Goal: Transaction & Acquisition: Purchase product/service

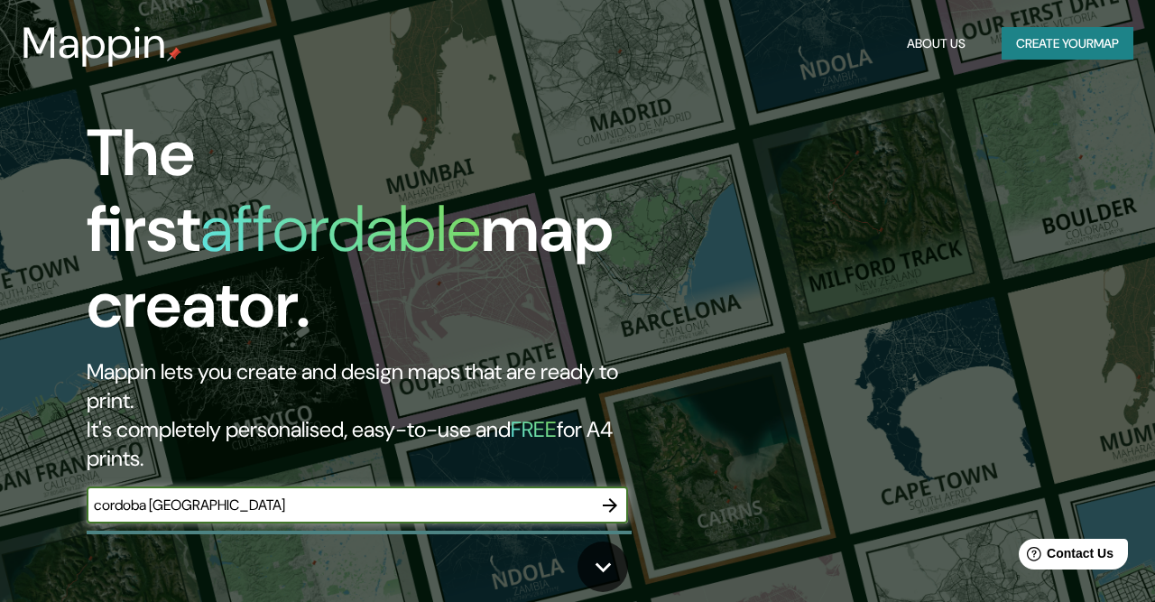
type input "cordoba veracruz"
click at [608, 495] on icon "button" at bounding box center [610, 506] width 22 height 22
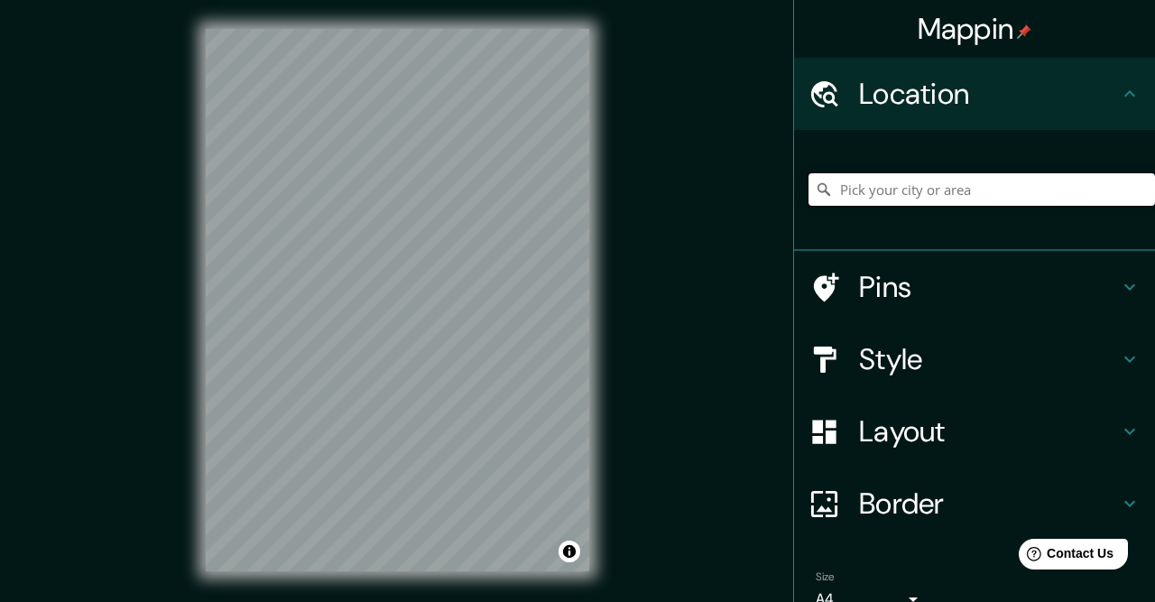
click at [949, 196] on input "Pick your city or area" at bounding box center [982, 189] width 347 height 32
click at [894, 190] on input "Veracruz, Estado de Veracruz, México" at bounding box center [982, 189] width 347 height 32
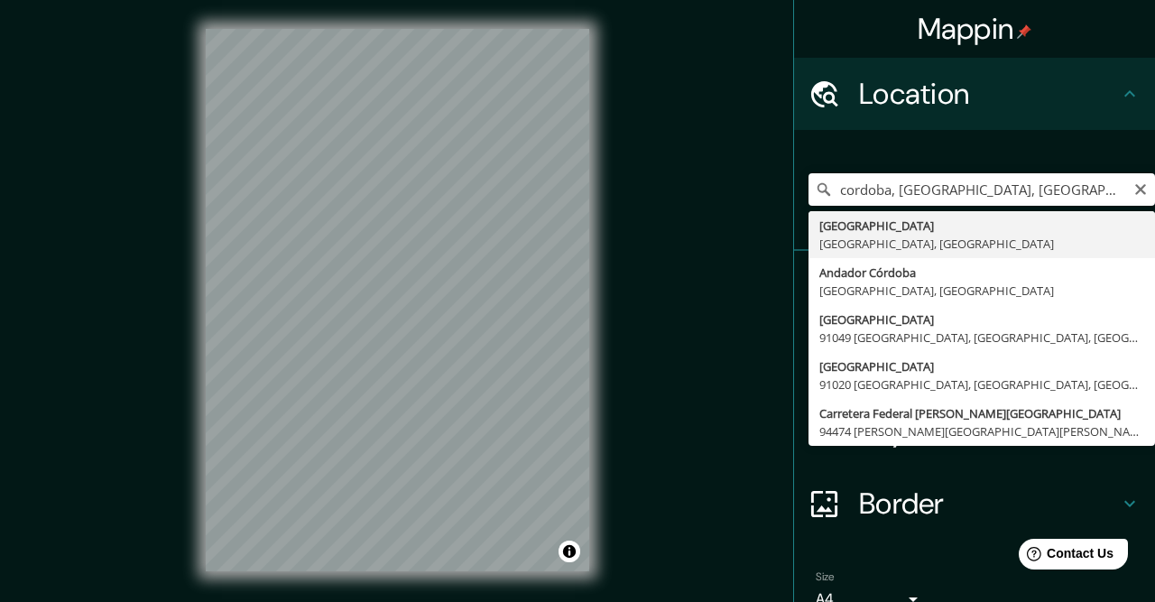
type input "[GEOGRAPHIC_DATA], [GEOGRAPHIC_DATA], [GEOGRAPHIC_DATA]"
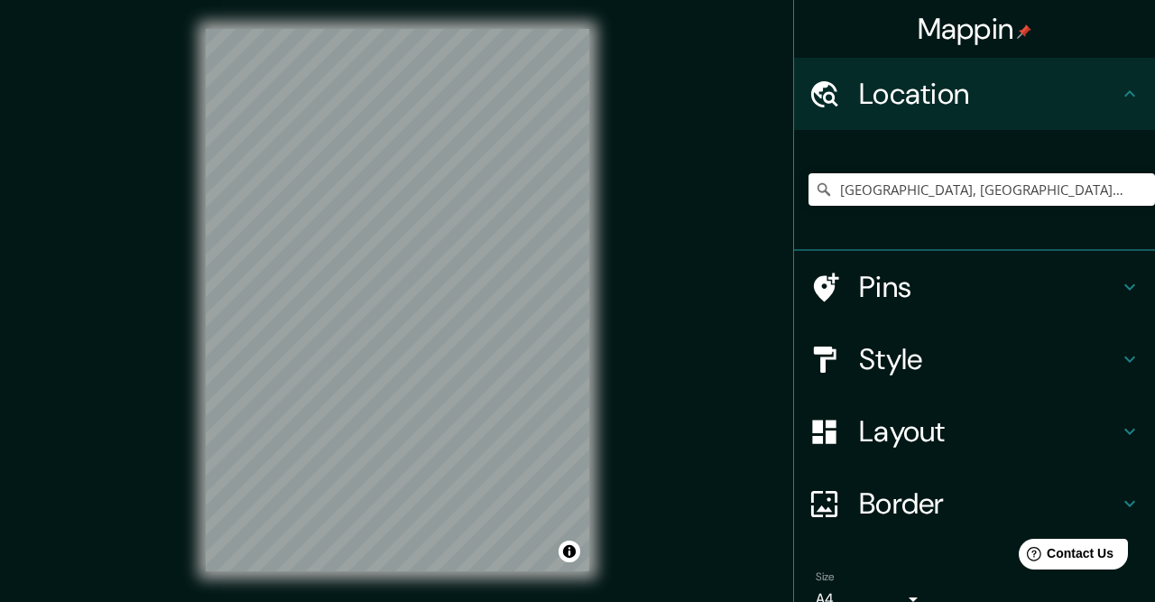
scroll to position [88, 0]
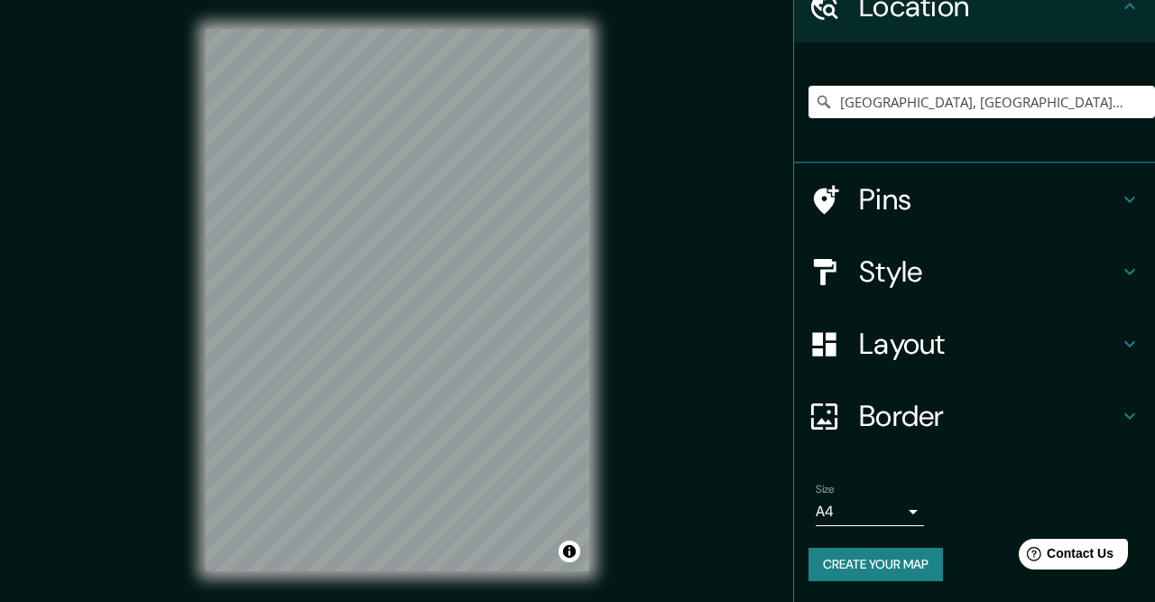
click at [908, 510] on body "Mappin Location Córdoba, Estado de Veracruz, México Pins Style Layout Border Ch…" at bounding box center [577, 301] width 1155 height 602
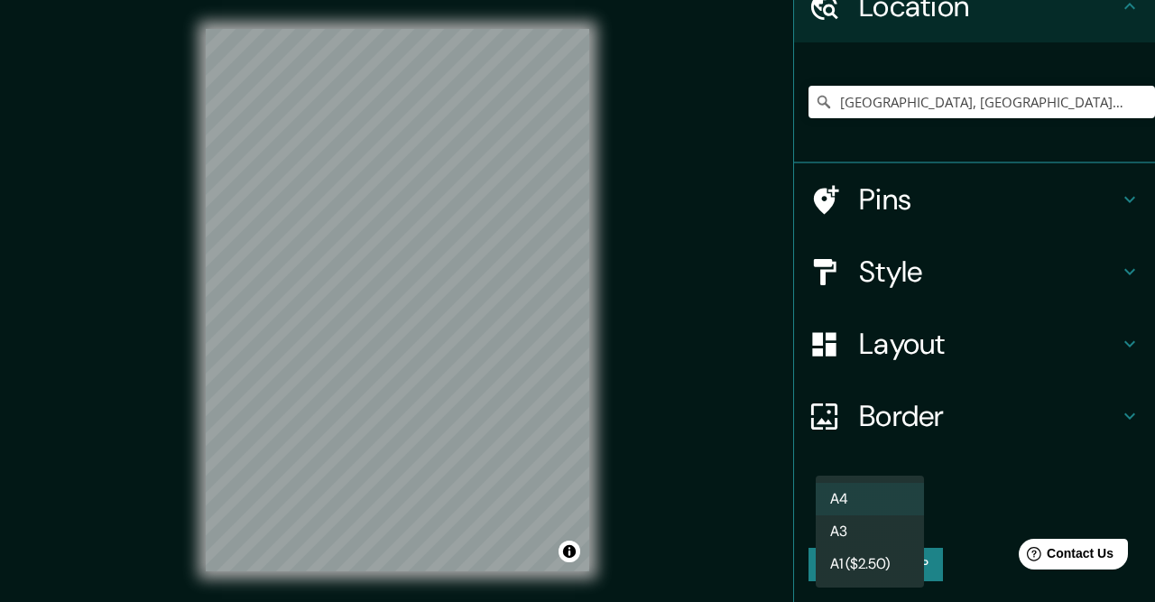
click at [969, 506] on div at bounding box center [577, 301] width 1155 height 602
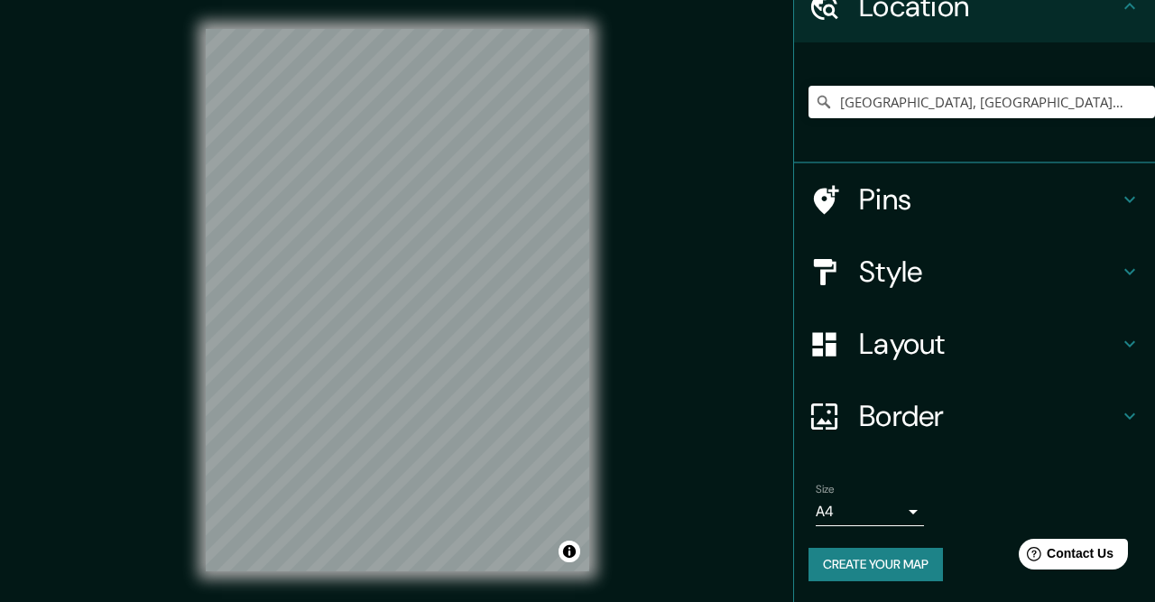
click at [1012, 206] on h4 "Pins" at bounding box center [989, 199] width 260 height 36
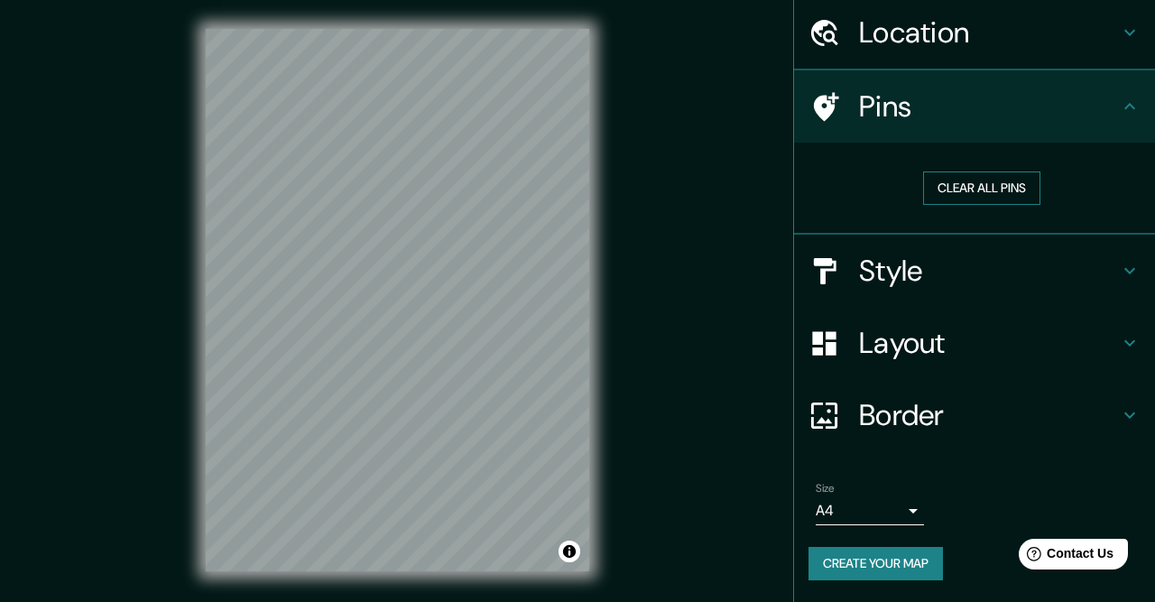
scroll to position [60, 0]
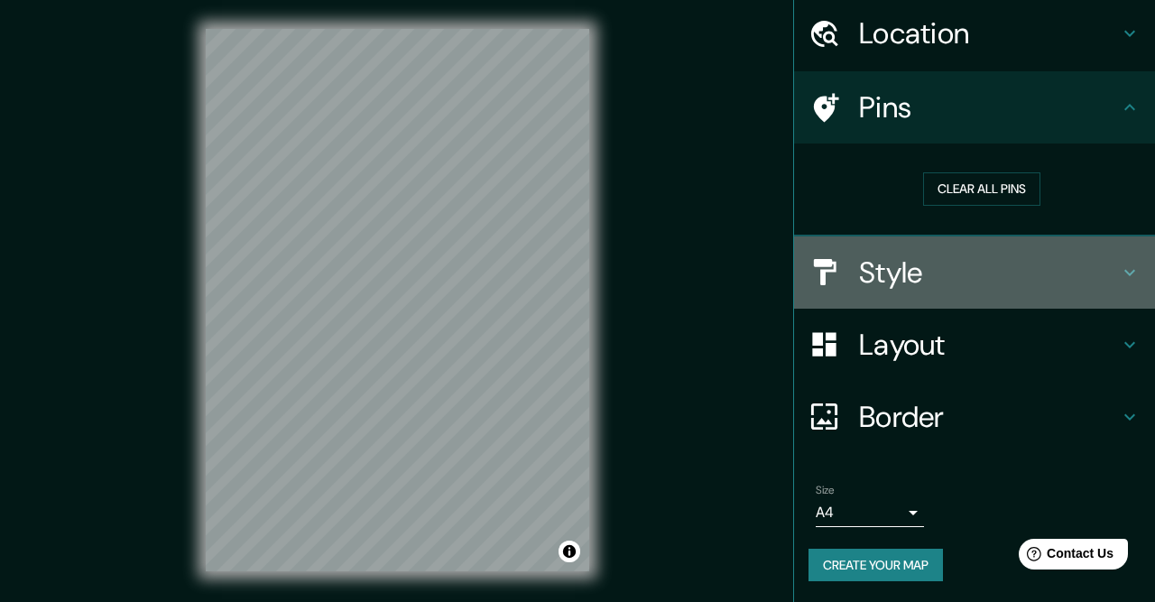
click at [1001, 292] on div "Style" at bounding box center [974, 273] width 361 height 72
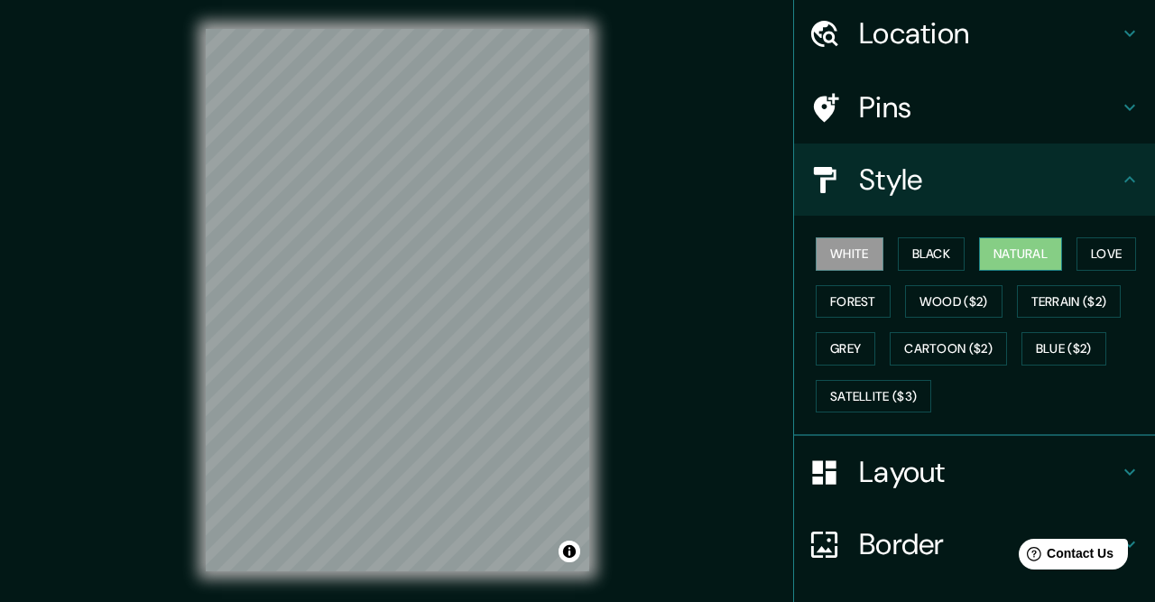
click at [1004, 255] on button "Natural" at bounding box center [1020, 253] width 83 height 33
click at [1097, 244] on button "Love" at bounding box center [1107, 253] width 60 height 33
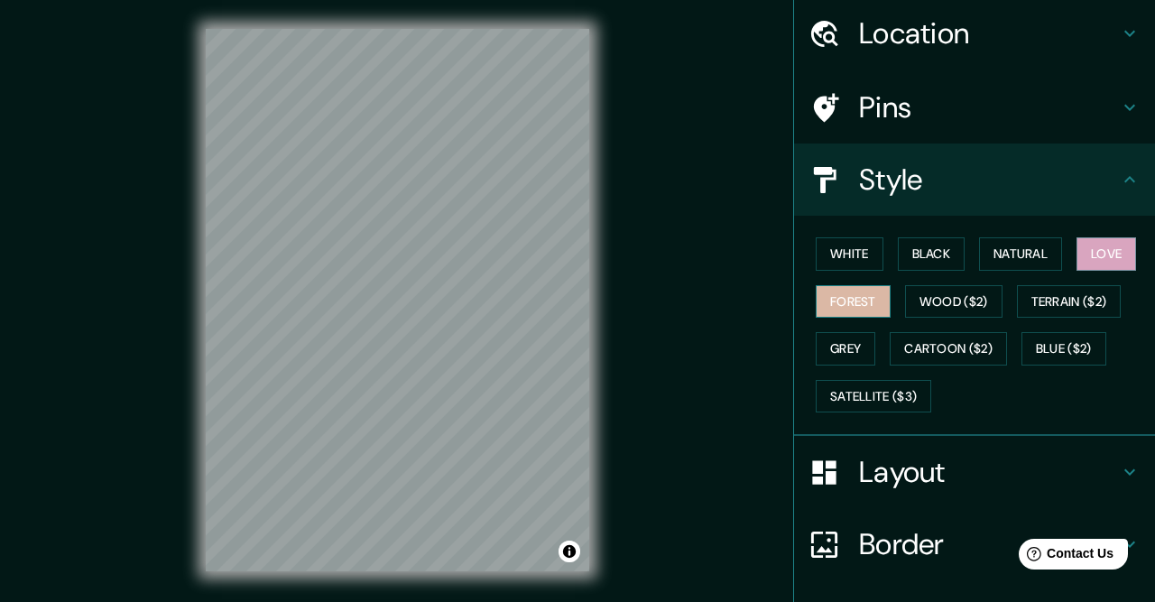
click at [841, 310] on button "Forest" at bounding box center [853, 301] width 75 height 33
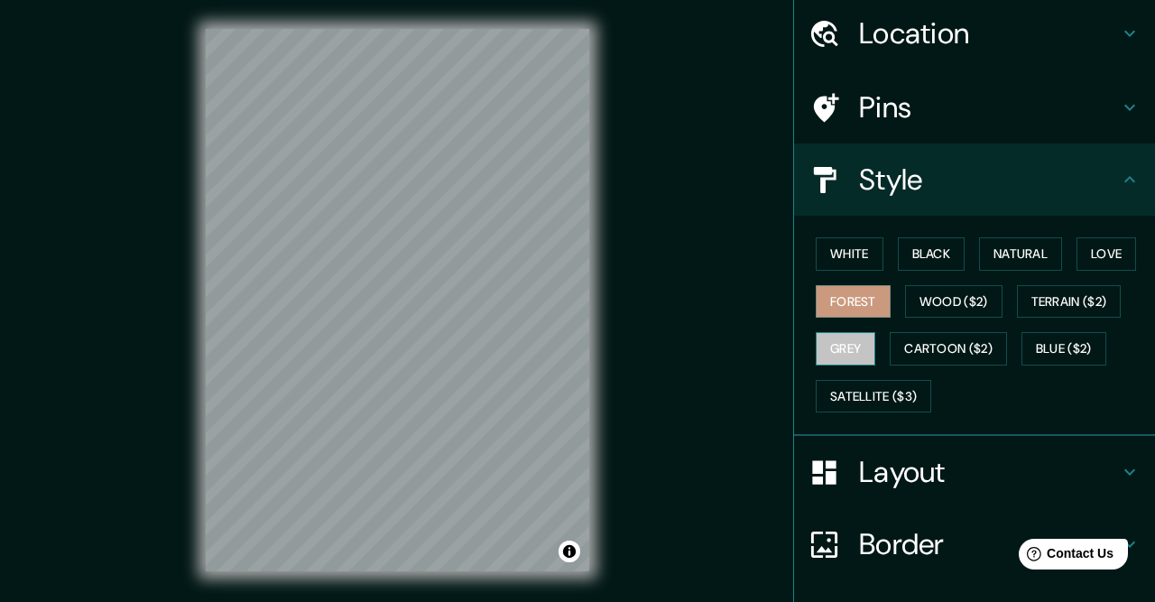
click at [839, 340] on button "Grey" at bounding box center [846, 348] width 60 height 33
click at [857, 302] on button "Forest" at bounding box center [853, 301] width 75 height 33
click at [866, 254] on button "White" at bounding box center [850, 253] width 68 height 33
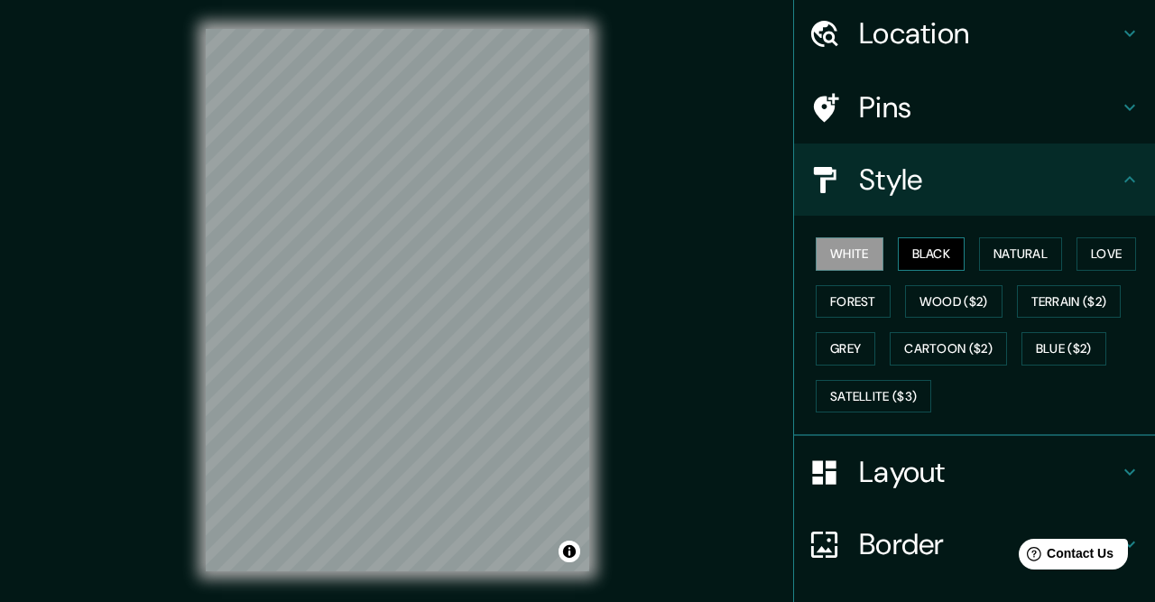
click at [922, 254] on button "Black" at bounding box center [932, 253] width 68 height 33
click at [999, 254] on button "Natural" at bounding box center [1020, 253] width 83 height 33
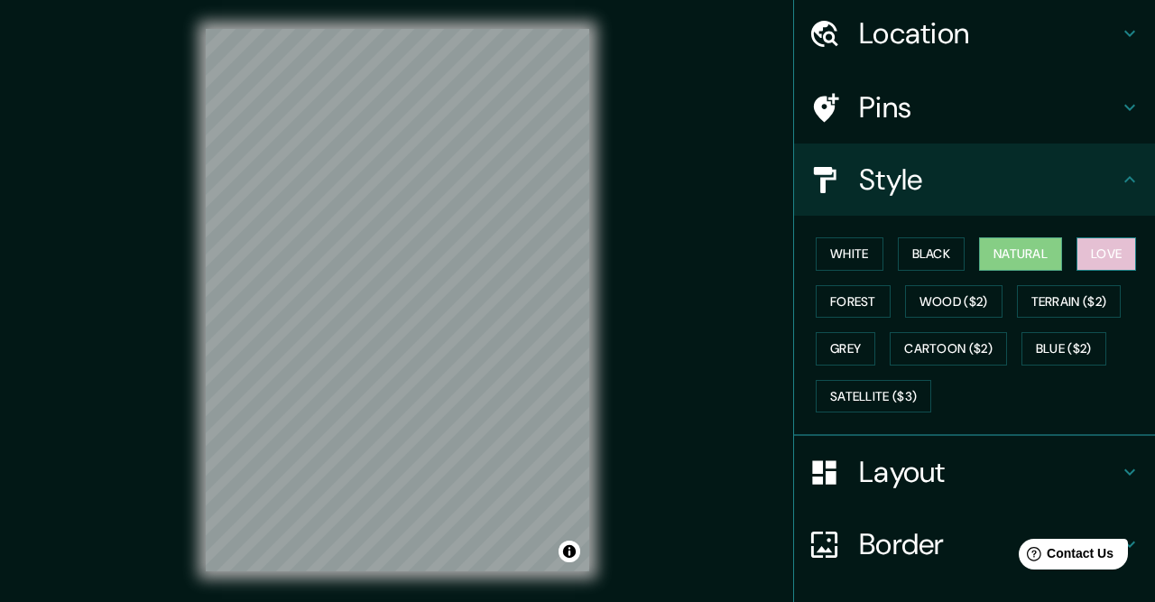
click at [1097, 255] on button "Love" at bounding box center [1107, 253] width 60 height 33
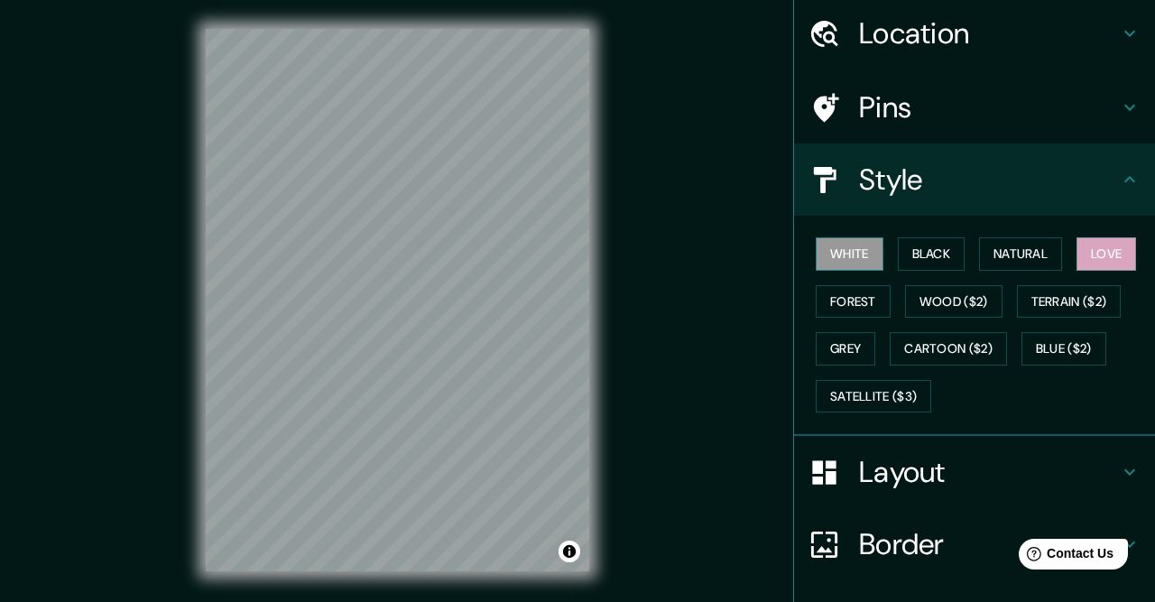
click at [869, 245] on button "White" at bounding box center [850, 253] width 68 height 33
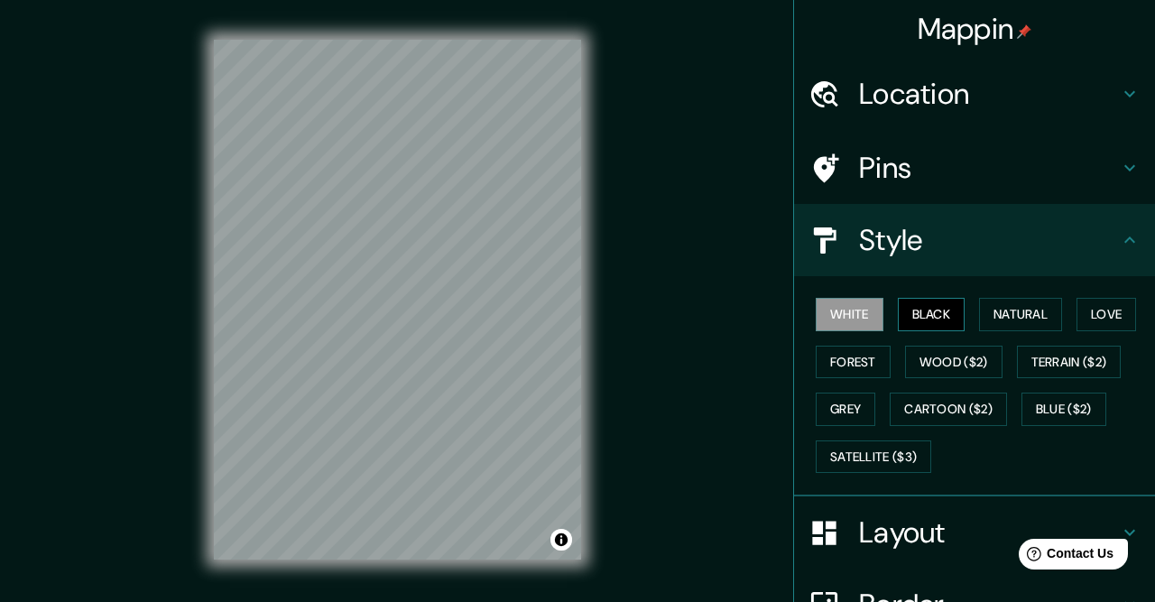
click at [925, 317] on button "Black" at bounding box center [932, 314] width 68 height 33
click at [1090, 315] on button "Love" at bounding box center [1107, 314] width 60 height 33
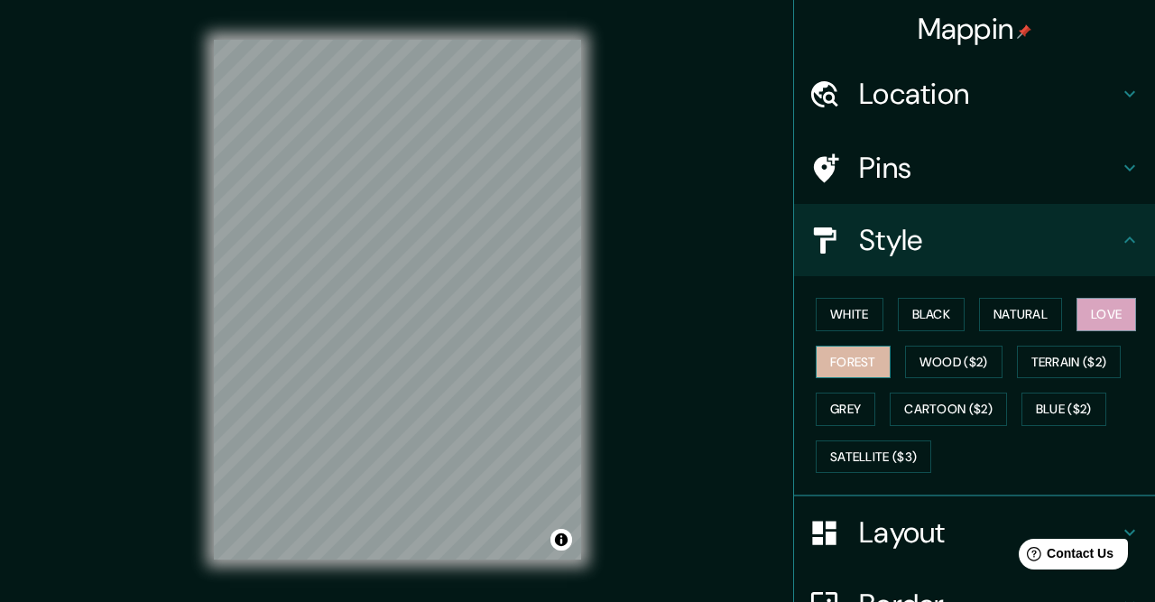
click at [859, 356] on button "Forest" at bounding box center [853, 362] width 75 height 33
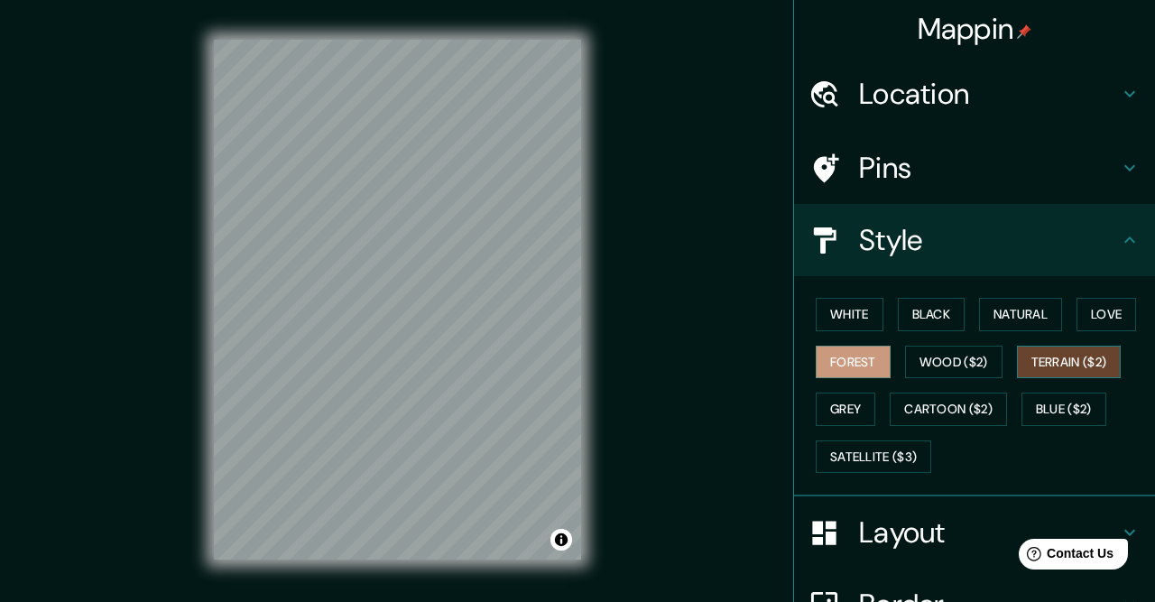
click at [1042, 366] on button "Terrain ($2)" at bounding box center [1069, 362] width 105 height 33
click at [976, 364] on button "Wood ($2)" at bounding box center [953, 362] width 97 height 33
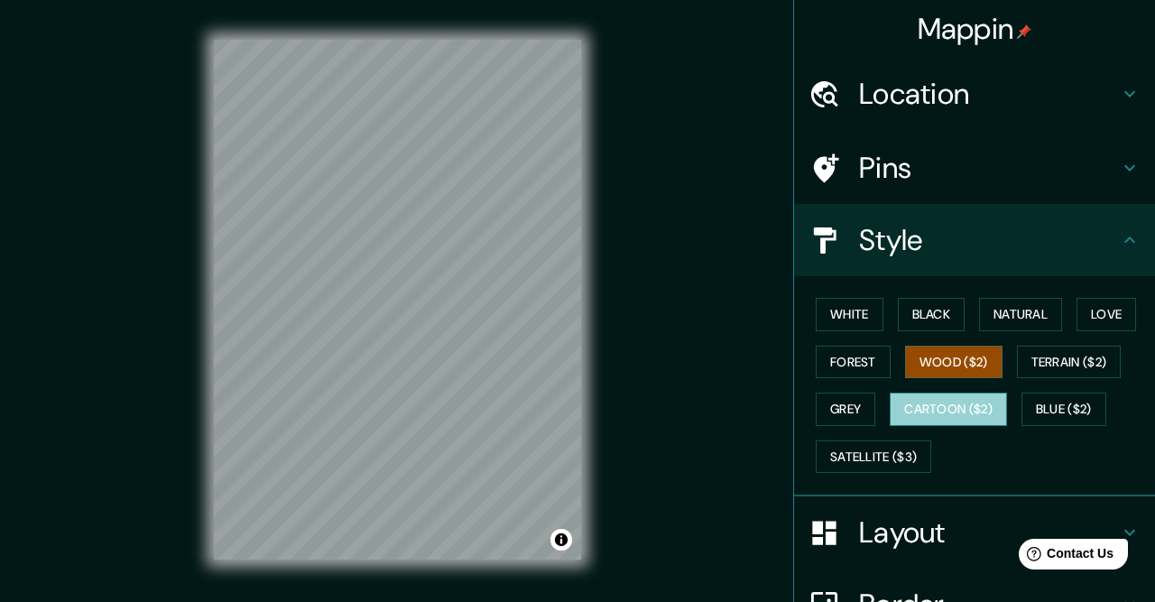
click at [984, 396] on button "Cartoon ($2)" at bounding box center [948, 409] width 117 height 33
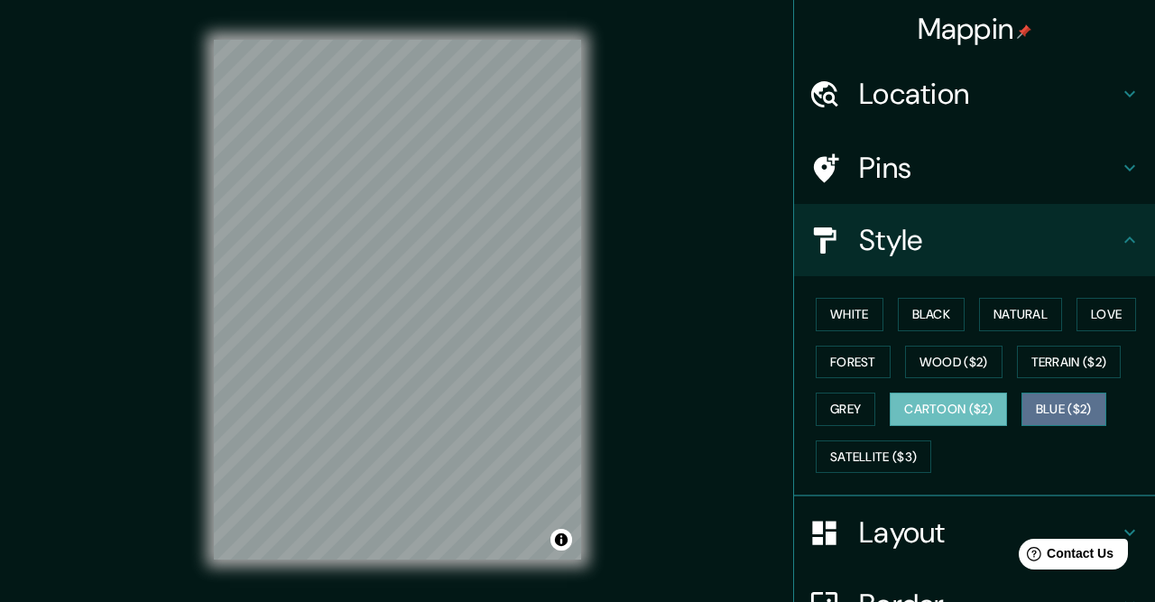
click at [1053, 409] on button "Blue ($2)" at bounding box center [1064, 409] width 85 height 33
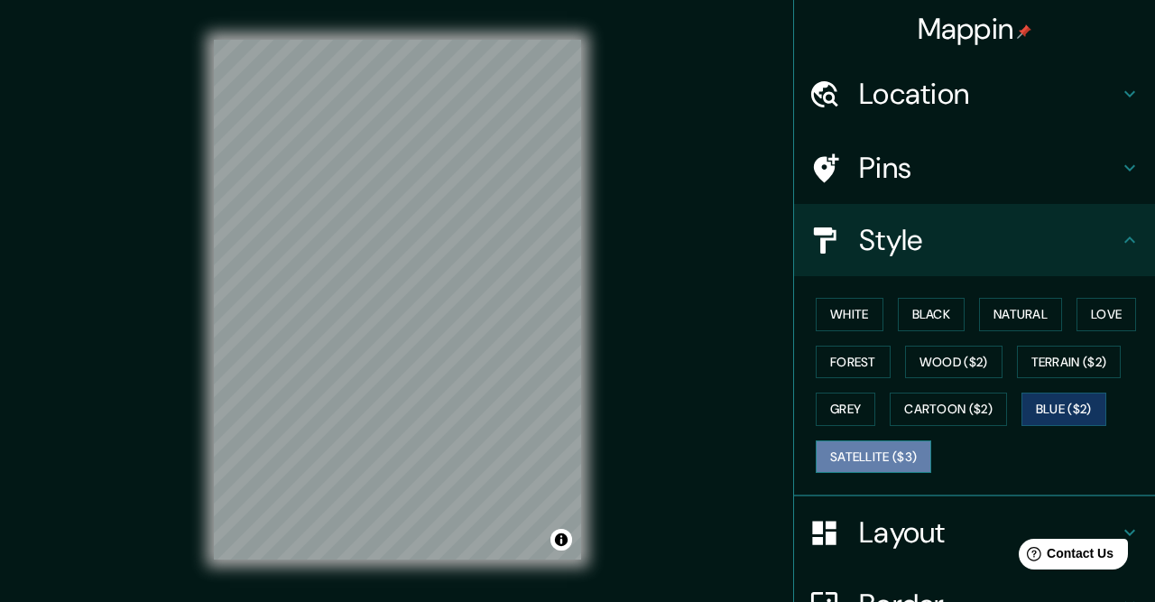
click at [920, 447] on button "Satellite ($3)" at bounding box center [874, 457] width 116 height 33
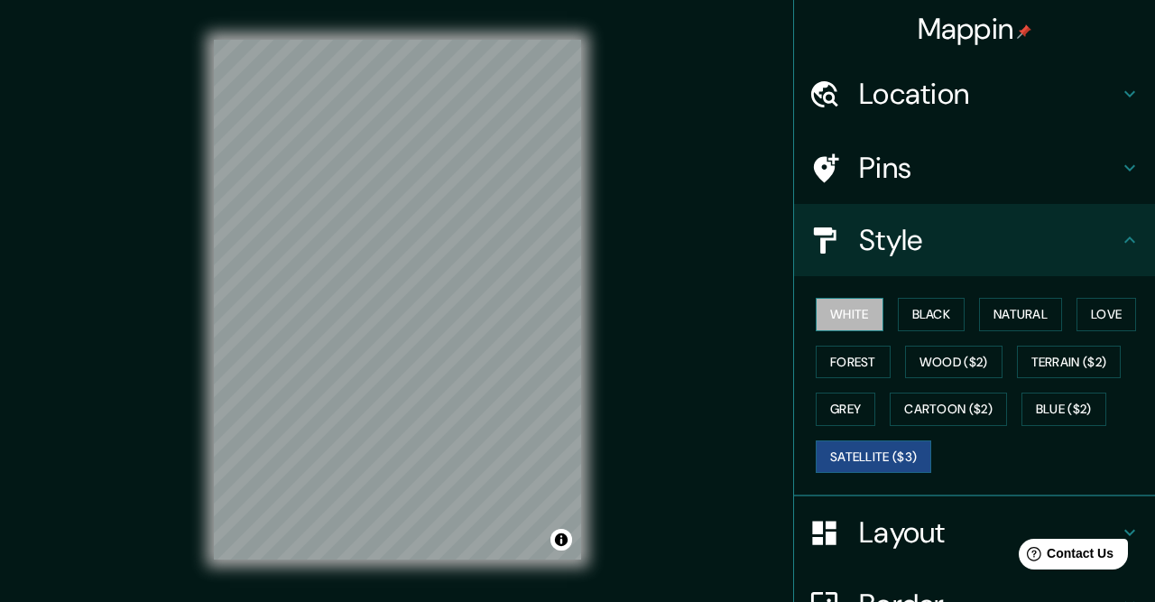
click at [843, 318] on button "White" at bounding box center [850, 314] width 68 height 33
click at [862, 445] on button "Satellite ($3)" at bounding box center [874, 457] width 116 height 33
click at [831, 305] on button "White" at bounding box center [850, 314] width 68 height 33
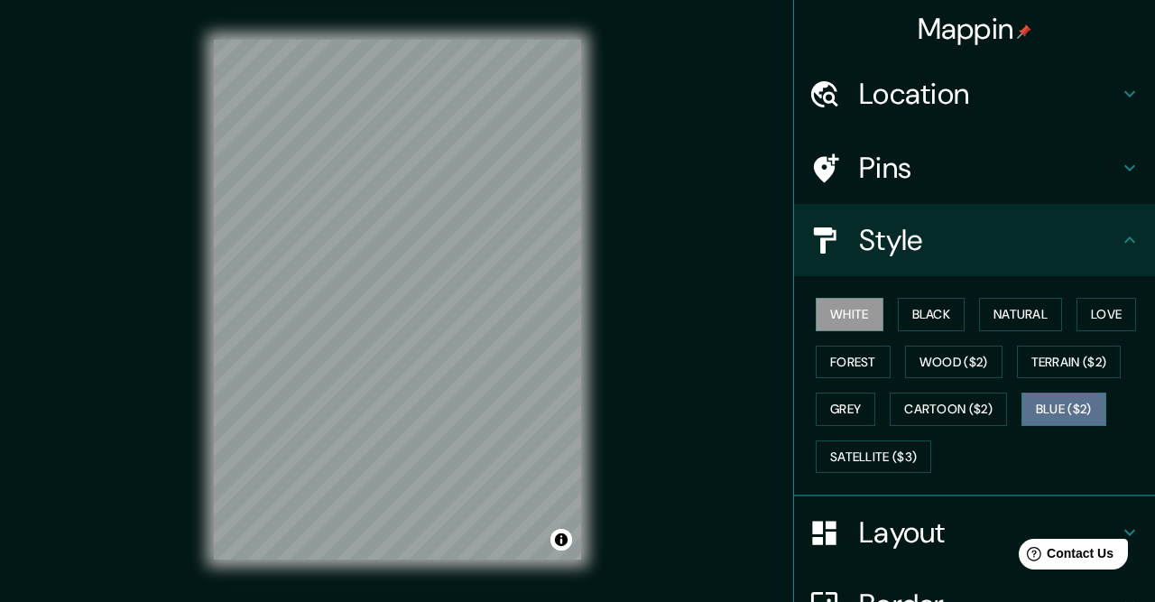
click at [1071, 394] on button "Blue ($2)" at bounding box center [1064, 409] width 85 height 33
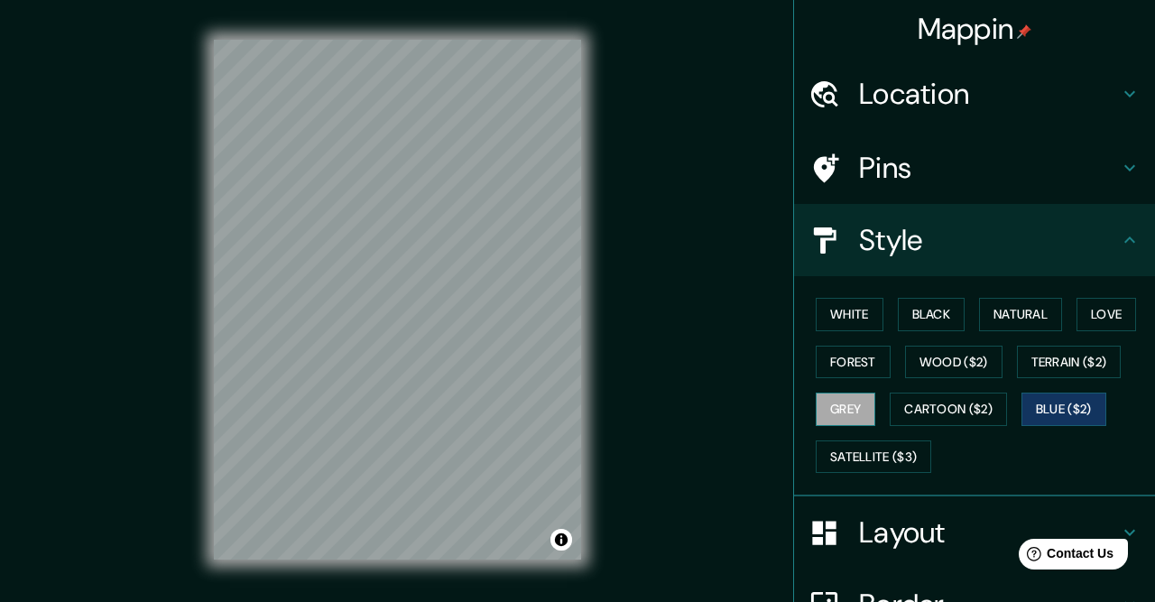
click at [861, 394] on button "Grey" at bounding box center [846, 409] width 60 height 33
click at [842, 311] on button "White" at bounding box center [850, 314] width 68 height 33
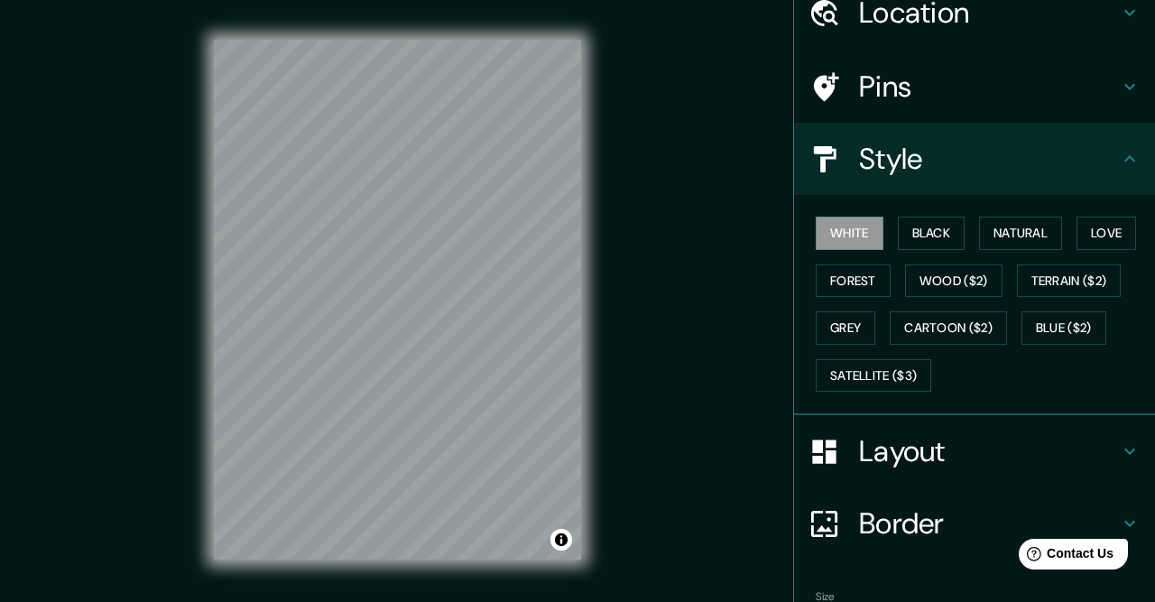
click at [977, 444] on h4 "Layout" at bounding box center [989, 451] width 260 height 36
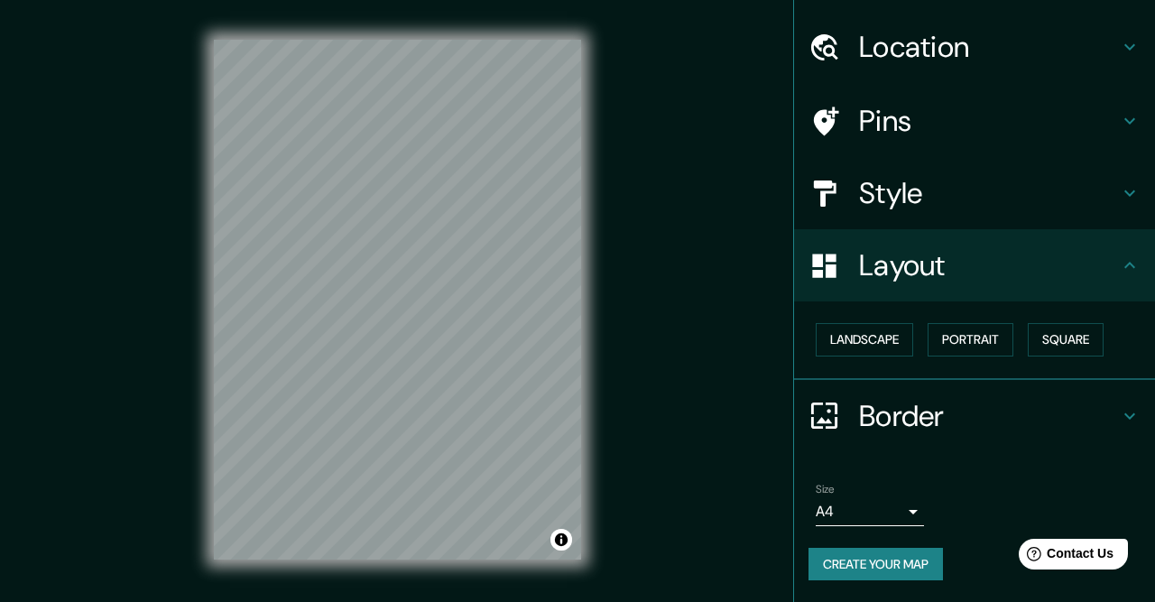
scroll to position [46, 0]
click at [887, 340] on button "Landscape" at bounding box center [864, 340] width 97 height 33
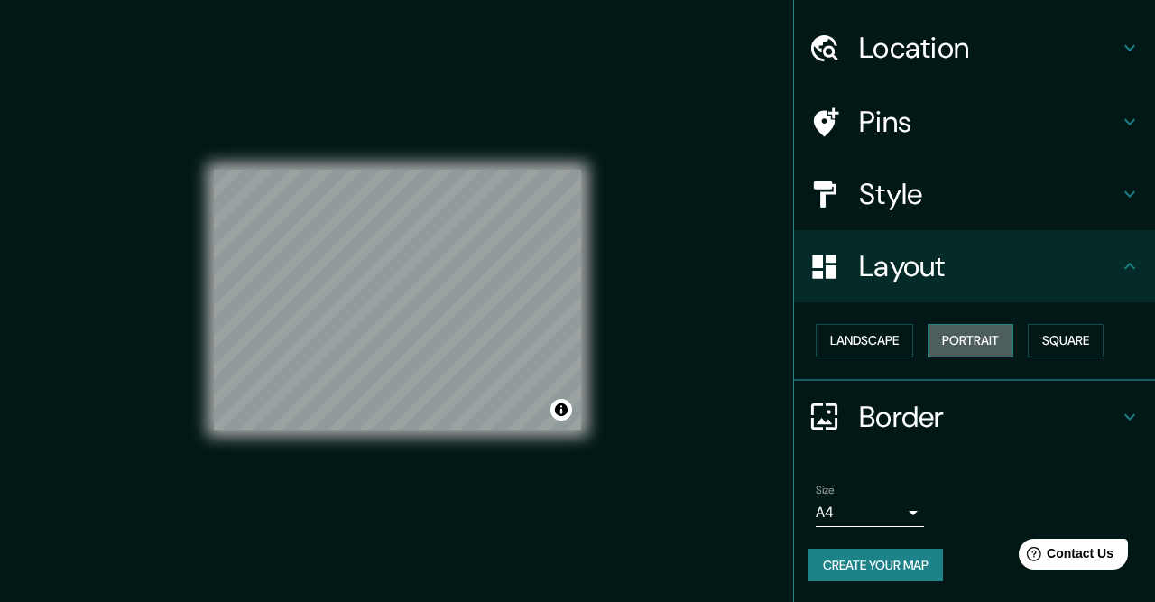
click at [950, 337] on button "Portrait" at bounding box center [971, 340] width 86 height 33
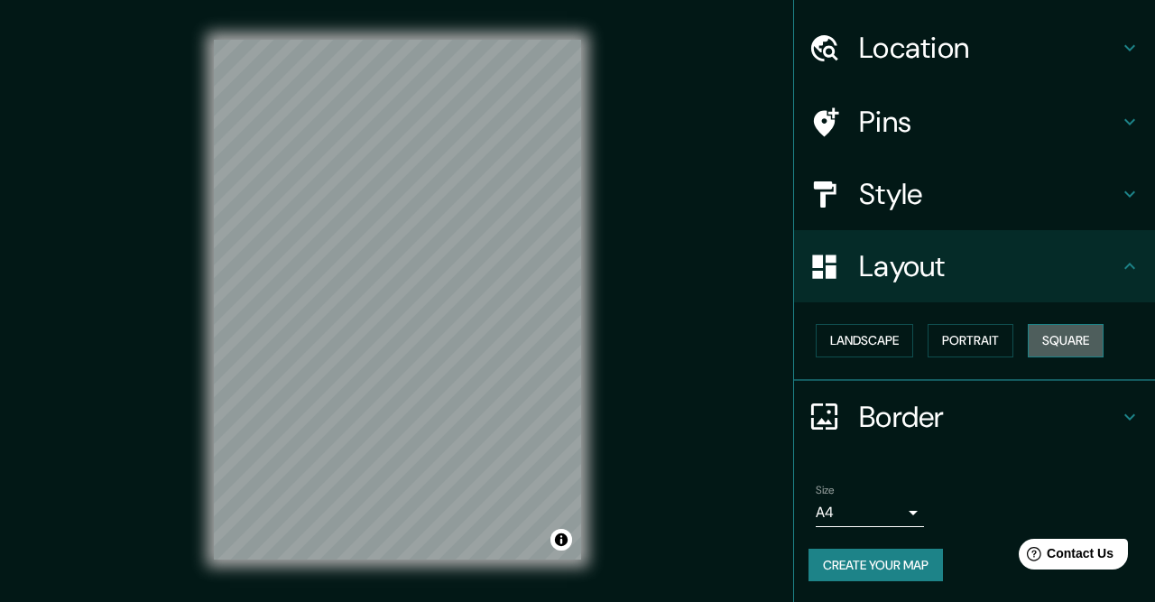
click at [1040, 328] on button "Square" at bounding box center [1066, 340] width 76 height 33
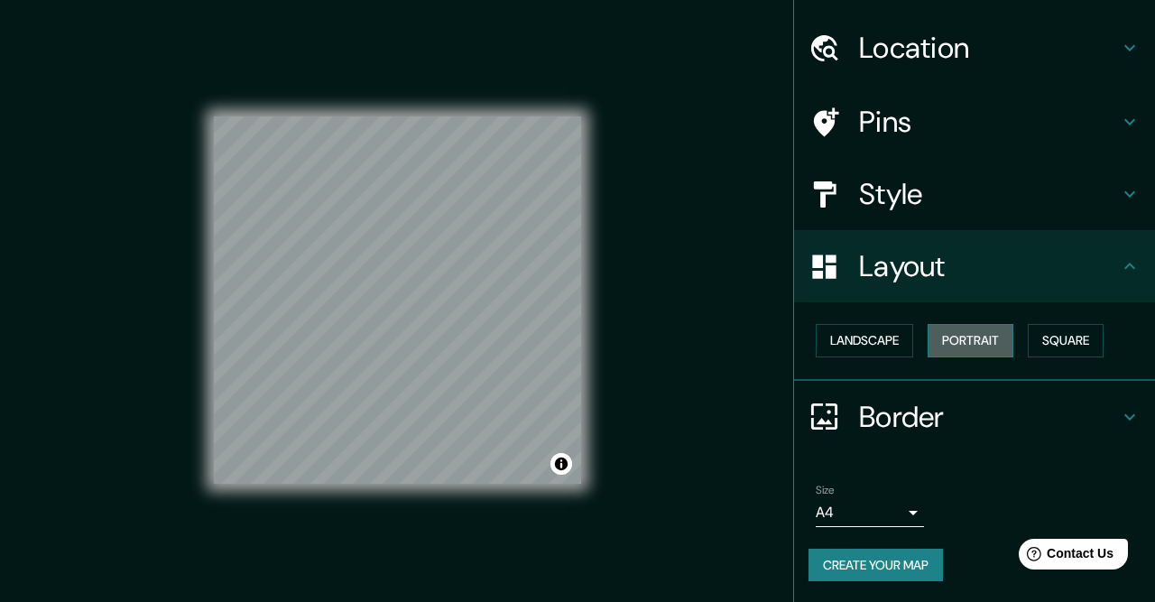
click at [959, 339] on button "Portrait" at bounding box center [971, 340] width 86 height 33
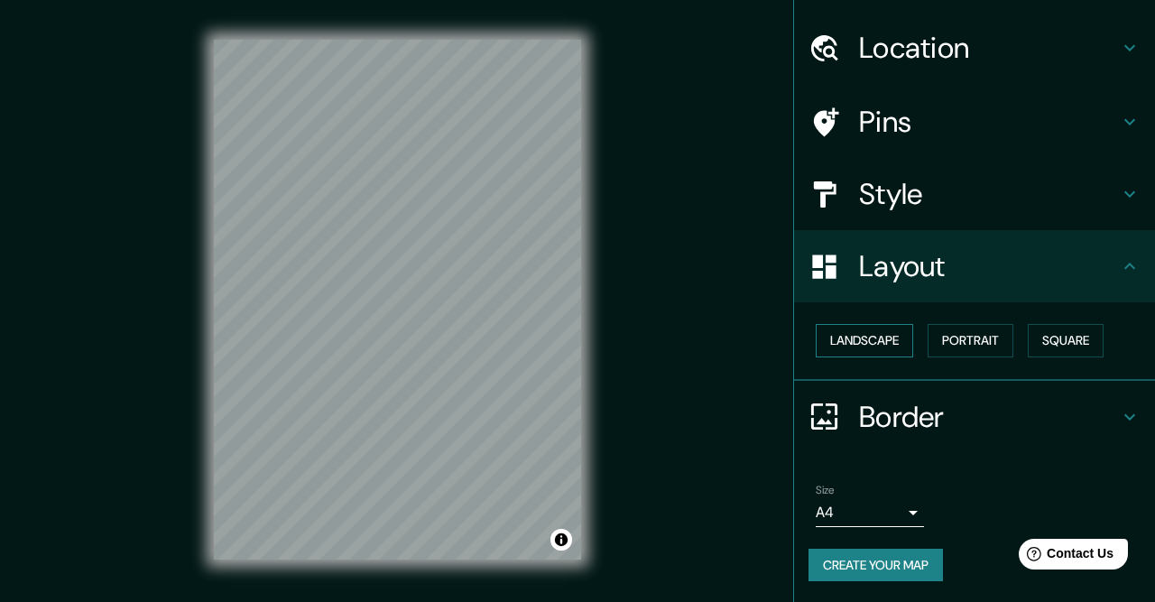
click at [887, 337] on button "Landscape" at bounding box center [864, 340] width 97 height 33
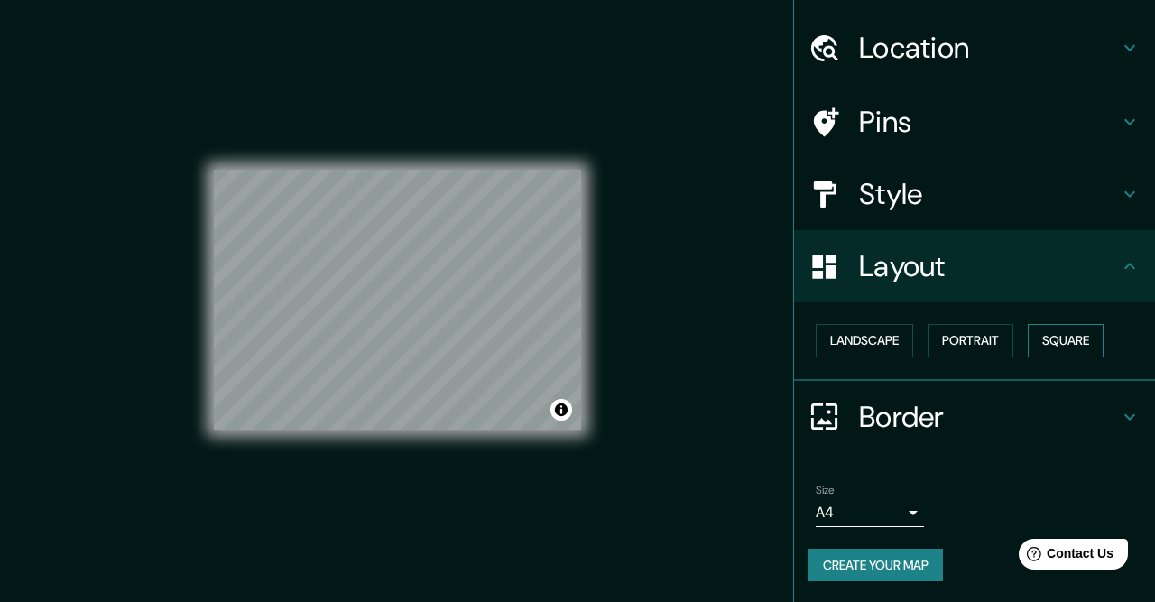
click at [1061, 334] on button "Square" at bounding box center [1066, 340] width 76 height 33
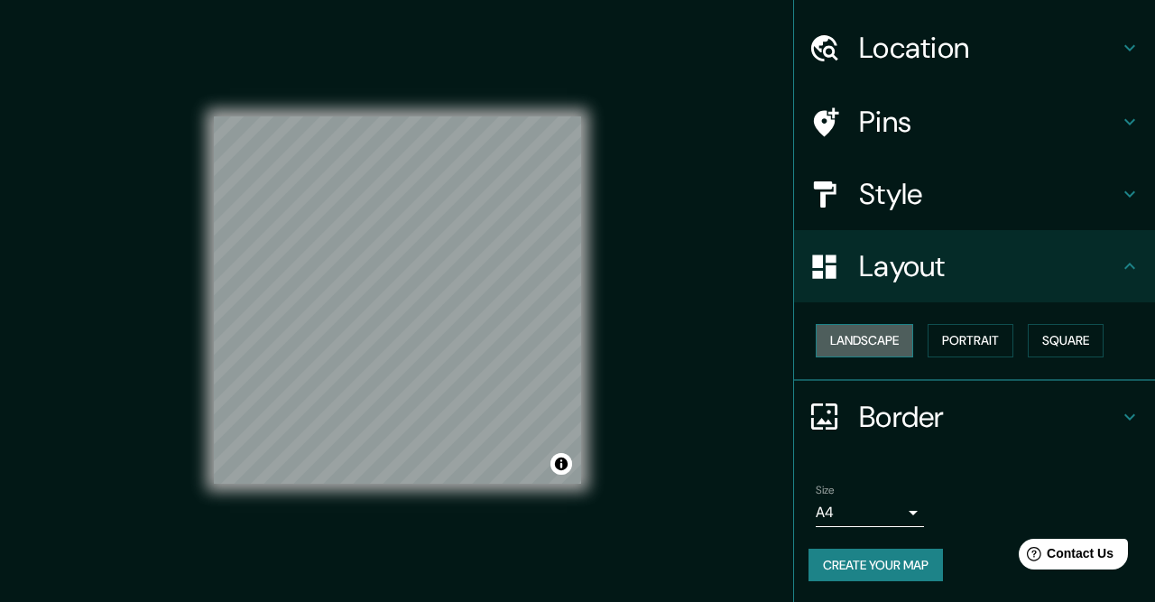
click at [849, 337] on button "Landscape" at bounding box center [864, 340] width 97 height 33
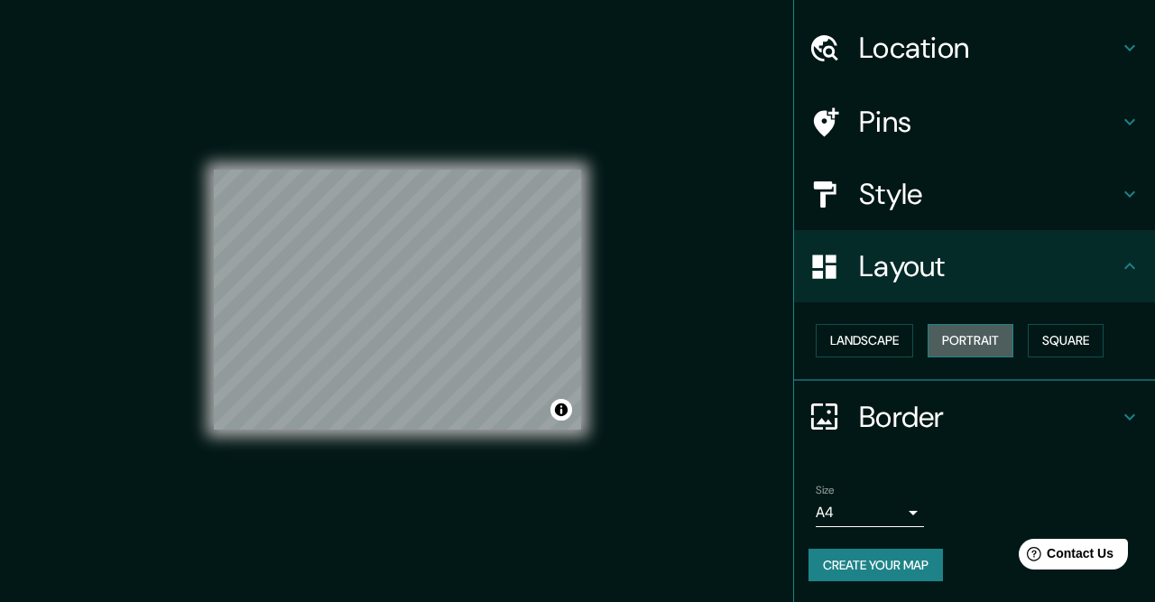
click at [971, 324] on button "Portrait" at bounding box center [971, 340] width 86 height 33
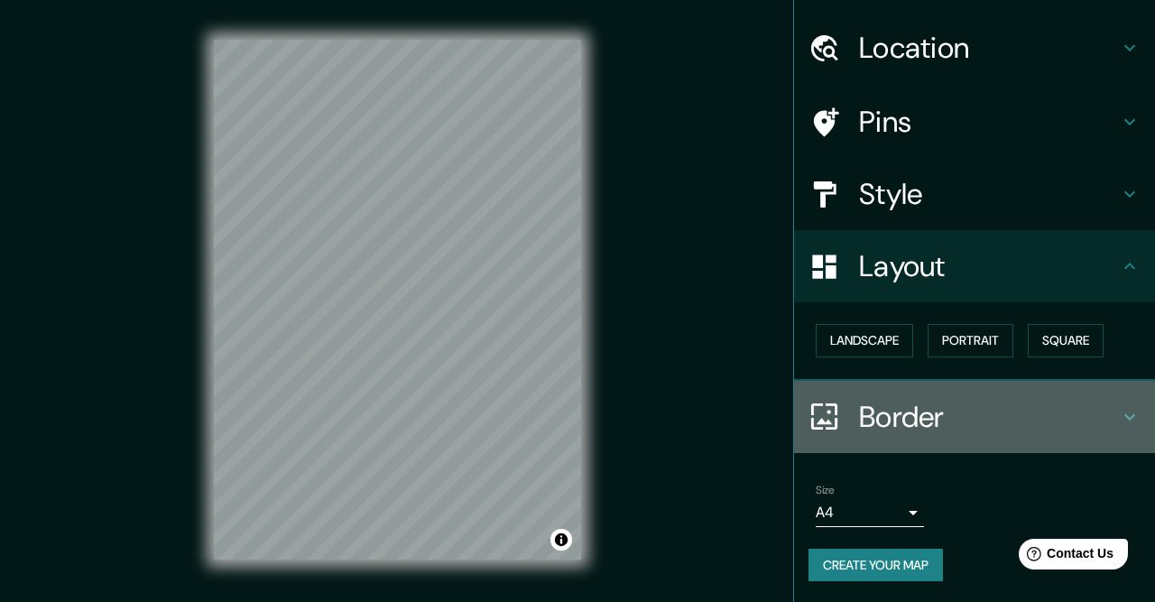
click at [910, 429] on h4 "Border" at bounding box center [989, 417] width 260 height 36
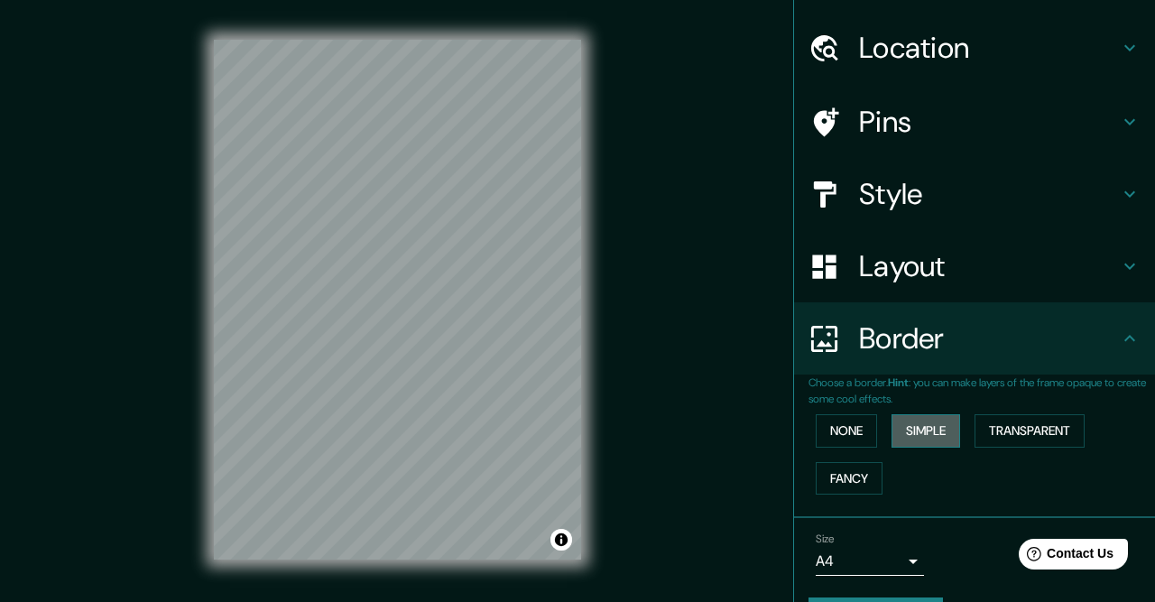
click at [908, 429] on button "Simple" at bounding box center [926, 430] width 69 height 33
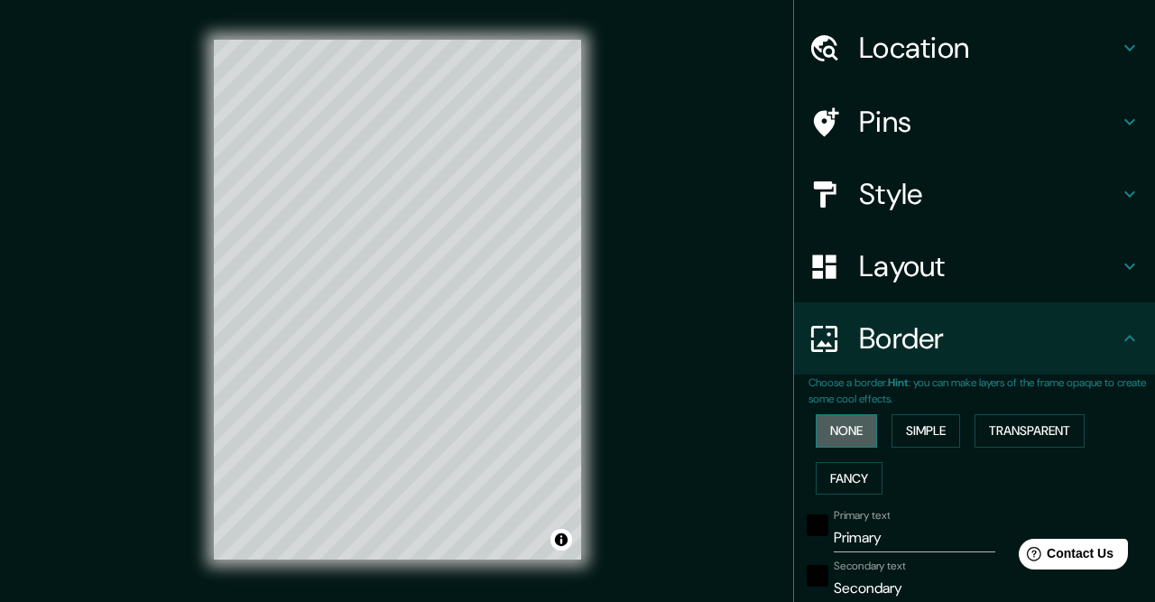
click at [836, 432] on button "None" at bounding box center [846, 430] width 61 height 33
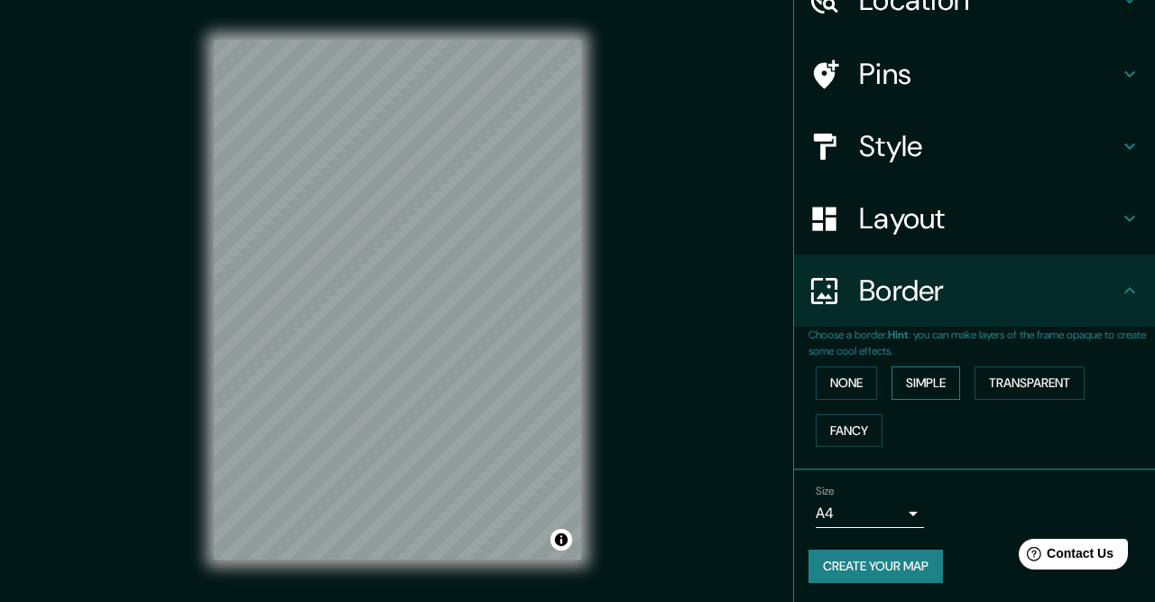
scroll to position [0, 0]
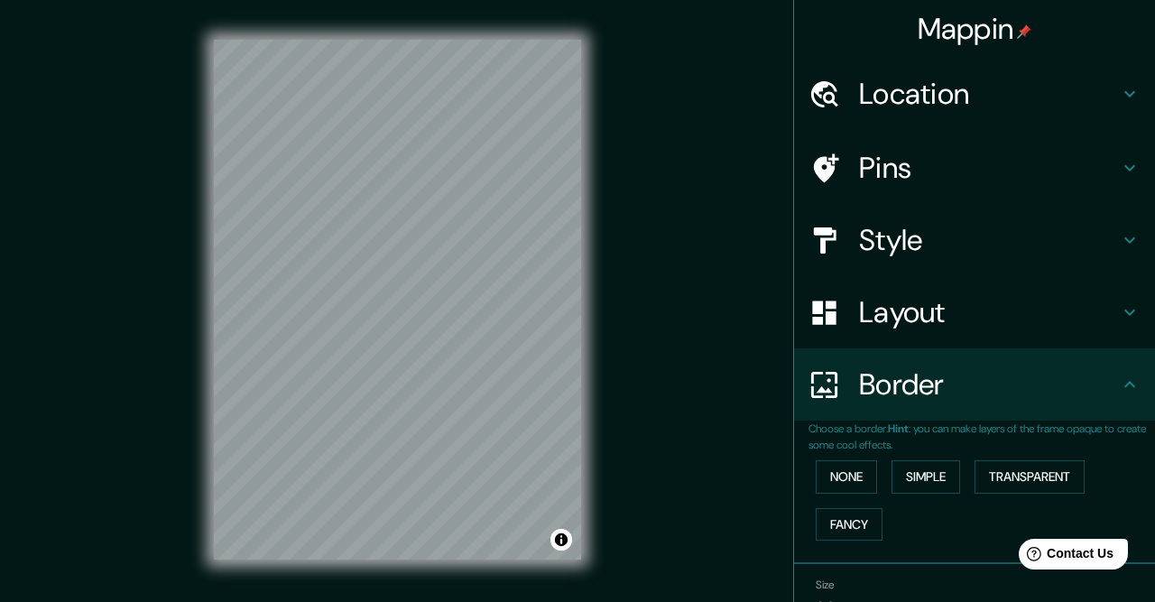
click at [842, 173] on div at bounding box center [834, 169] width 51 height 32
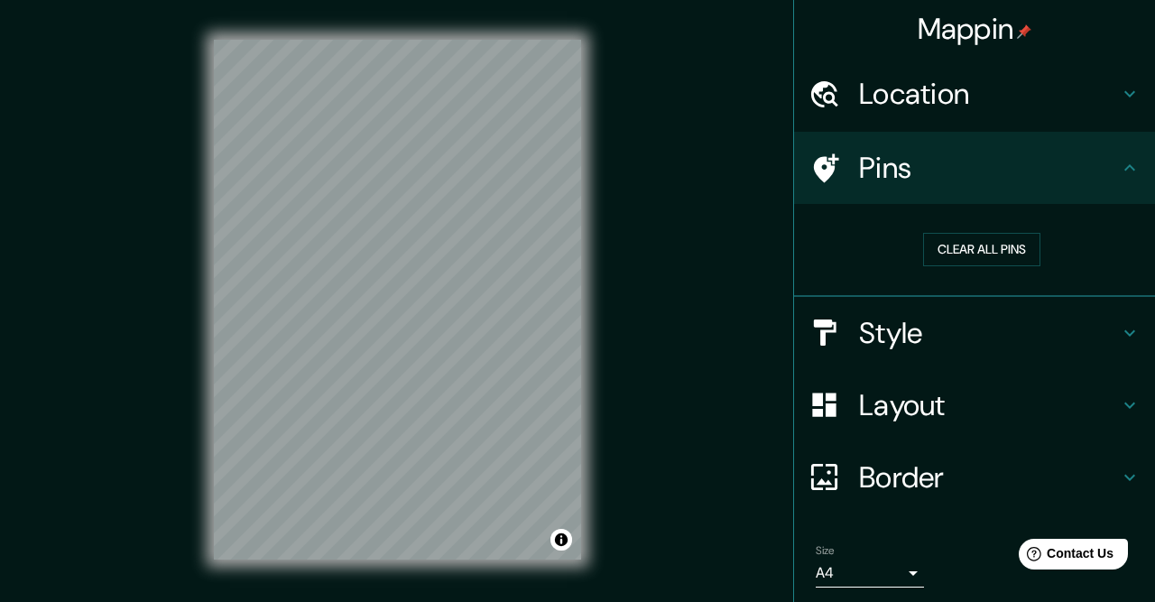
scroll to position [60, 0]
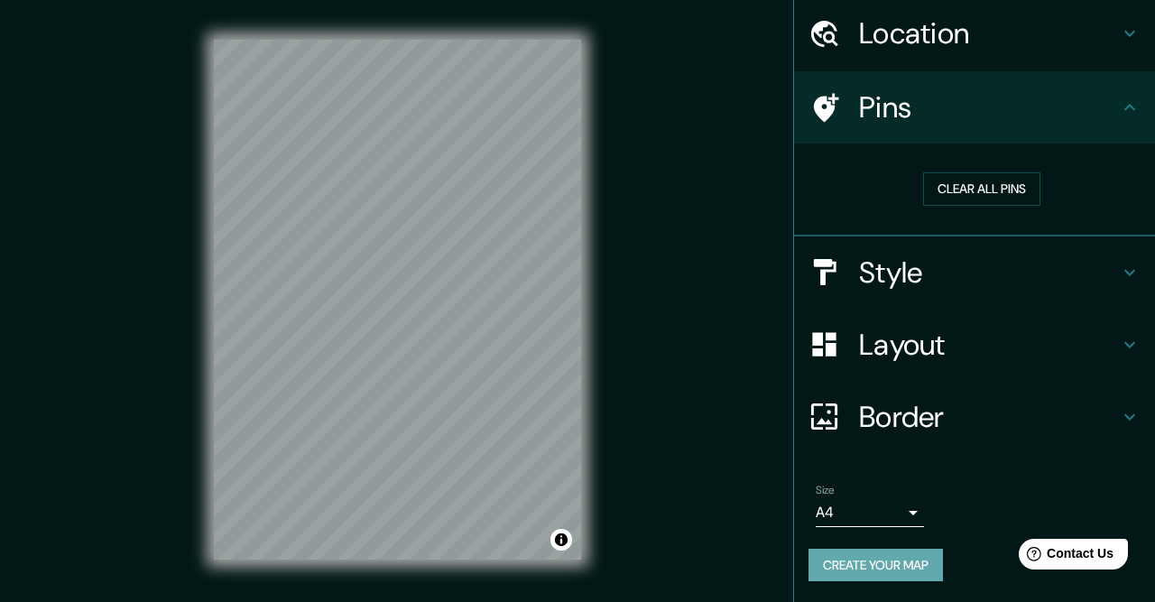
click at [898, 557] on button "Create your map" at bounding box center [876, 565] width 135 height 33
click at [919, 567] on button "Create your map" at bounding box center [876, 565] width 135 height 33
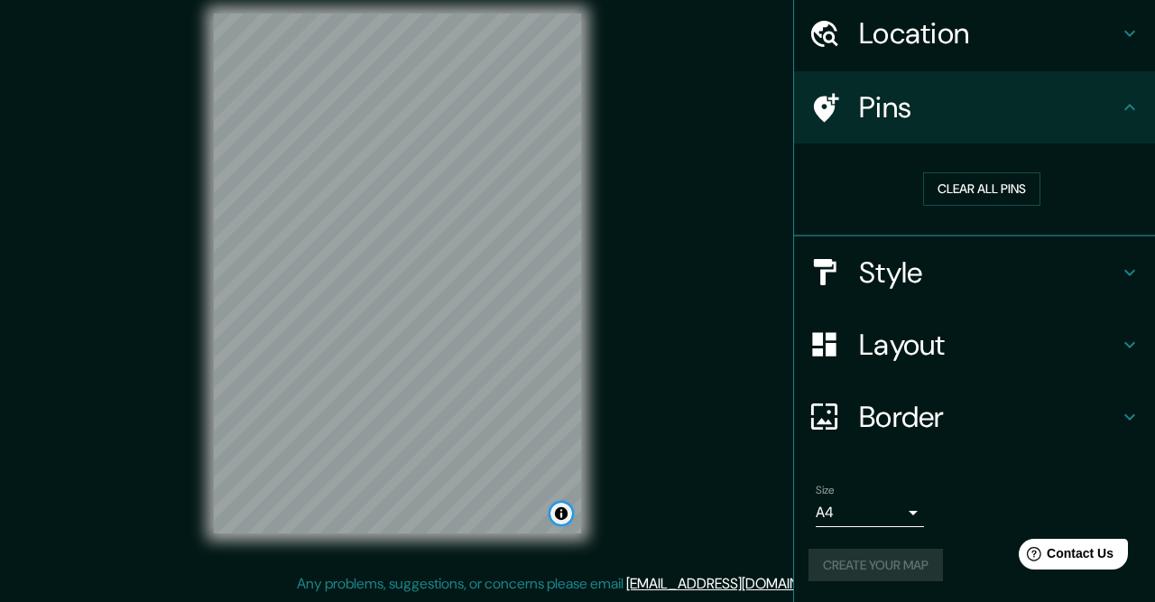
click at [561, 517] on button "Toggle attribution" at bounding box center [562, 514] width 22 height 22
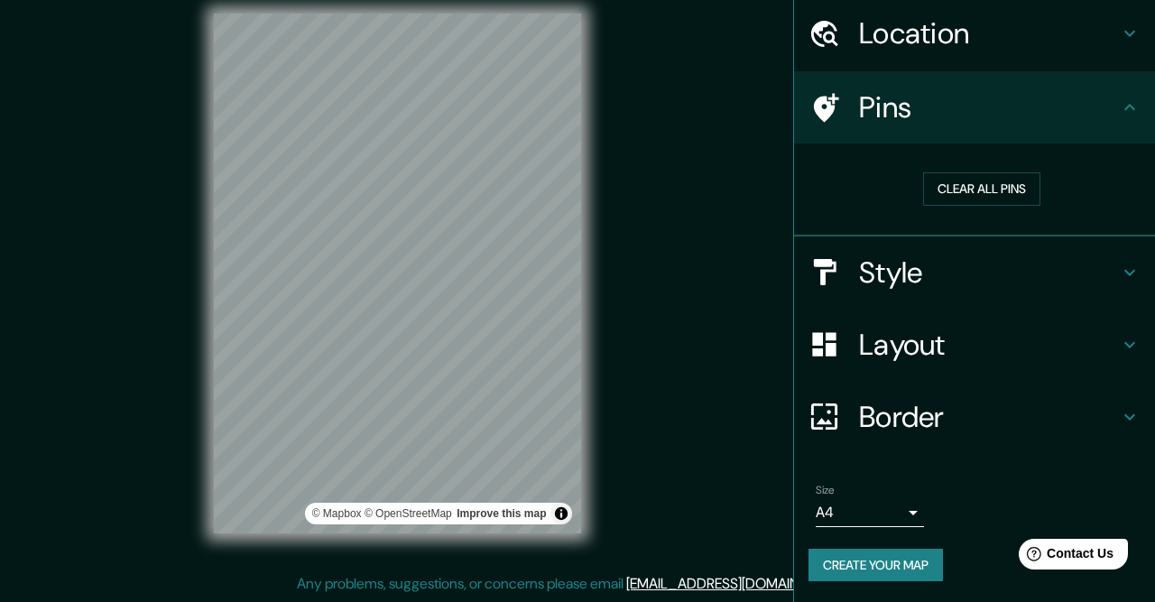
click at [920, 333] on h4 "Layout" at bounding box center [989, 345] width 260 height 36
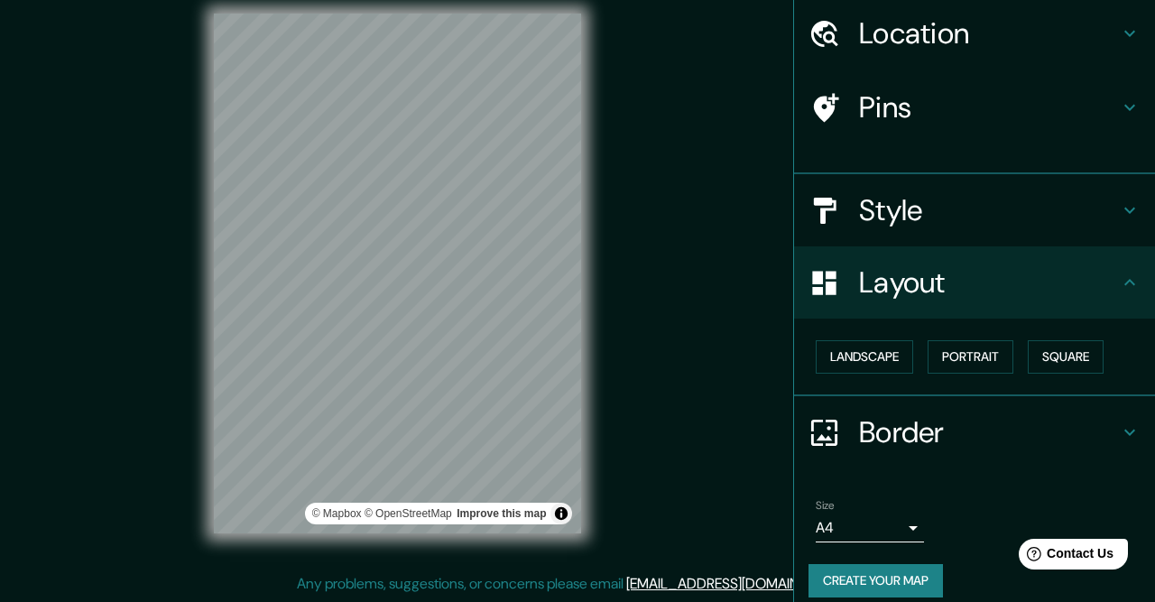
scroll to position [46, 0]
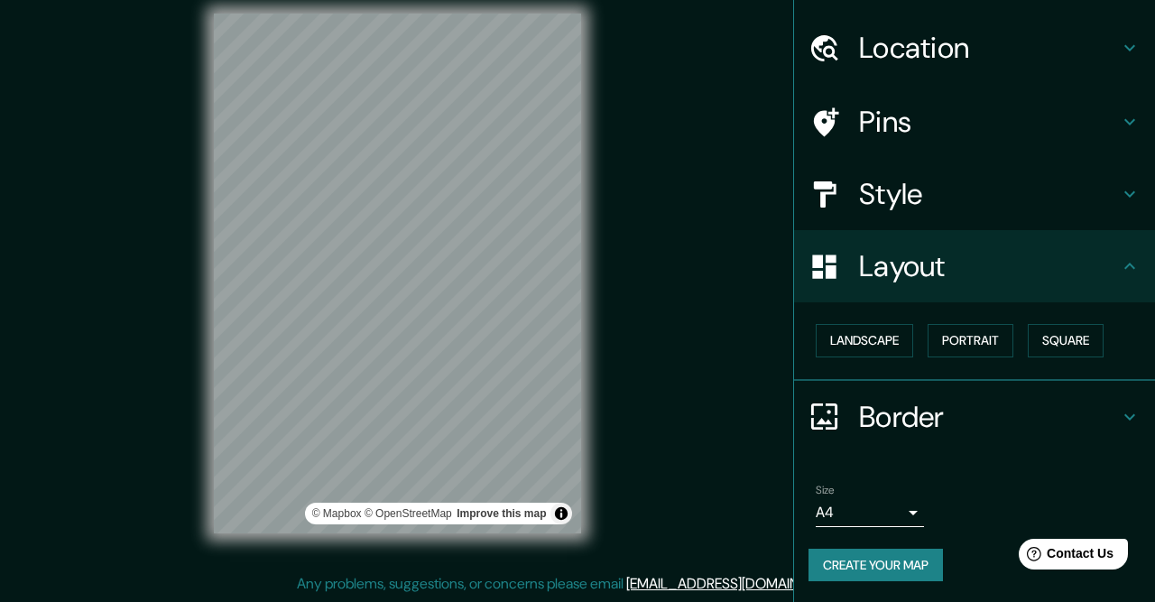
click at [929, 205] on h4 "Style" at bounding box center [989, 194] width 260 height 36
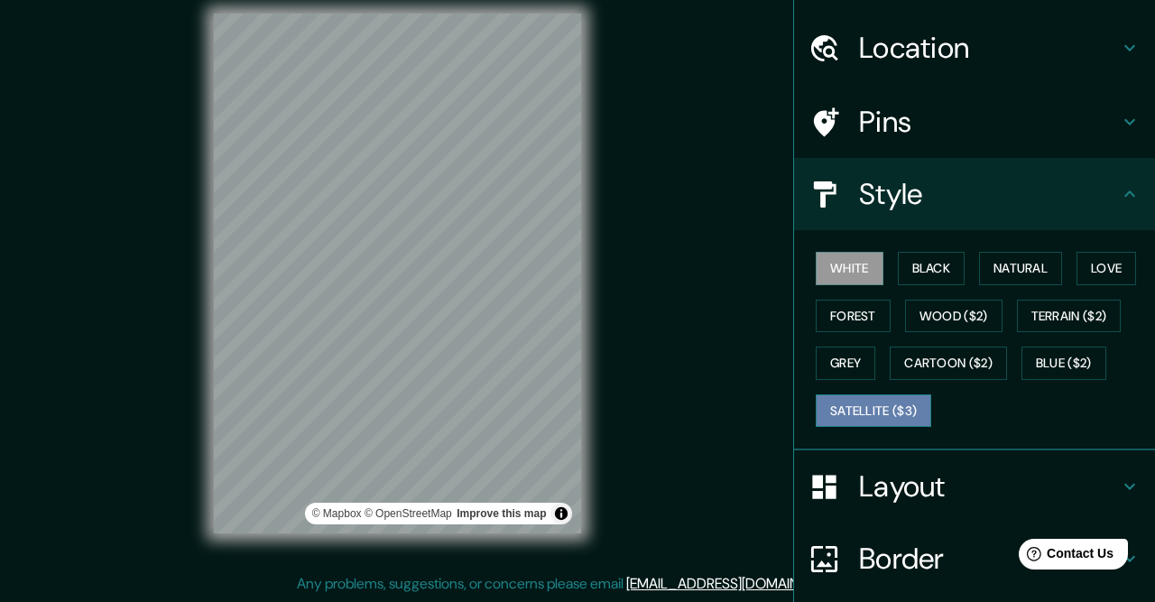
click at [891, 404] on button "Satellite ($3)" at bounding box center [874, 410] width 116 height 33
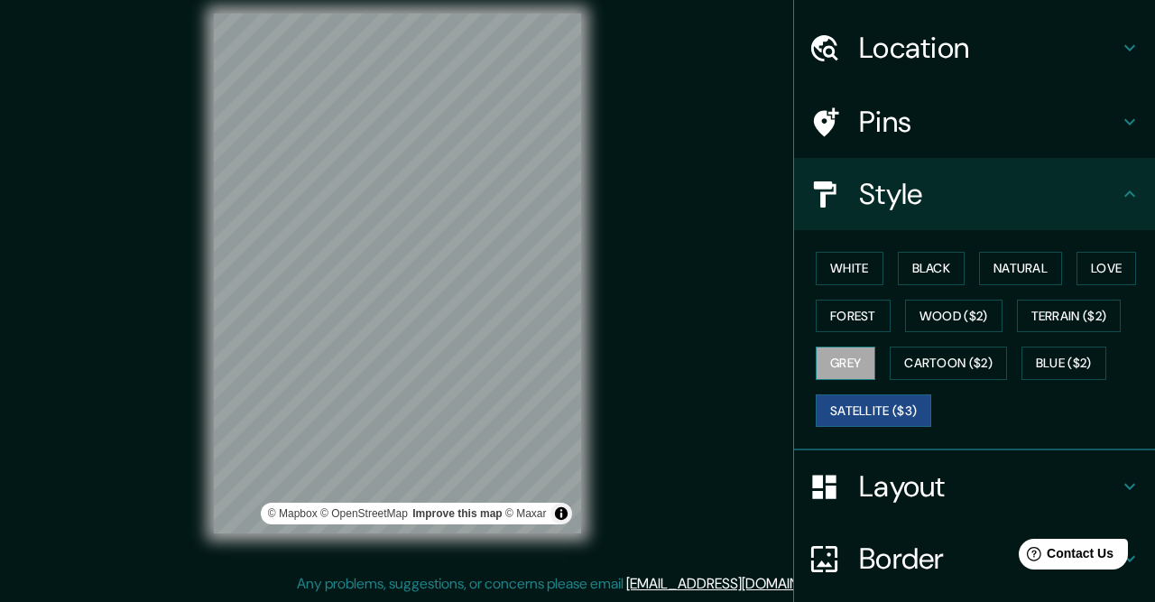
click at [863, 359] on button "Grey" at bounding box center [846, 363] width 60 height 33
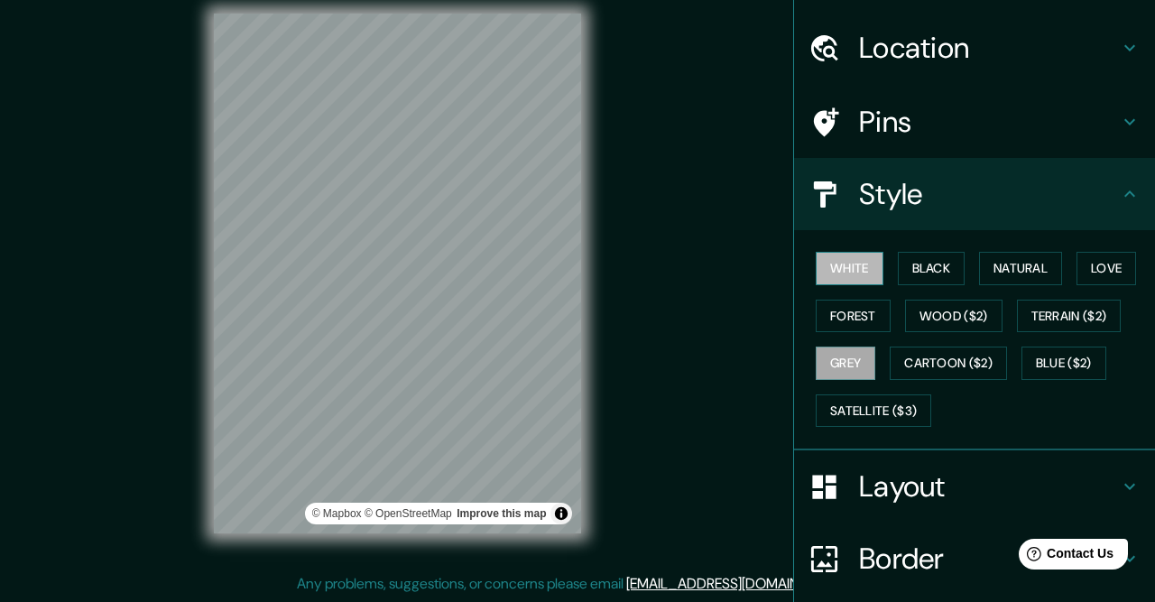
click at [845, 277] on button "White" at bounding box center [850, 268] width 68 height 33
click at [908, 263] on button "Black" at bounding box center [932, 268] width 68 height 33
click at [852, 363] on button "Grey" at bounding box center [846, 363] width 60 height 33
click at [1036, 359] on button "Blue ($2)" at bounding box center [1064, 363] width 85 height 33
click at [861, 371] on button "Grey" at bounding box center [846, 363] width 60 height 33
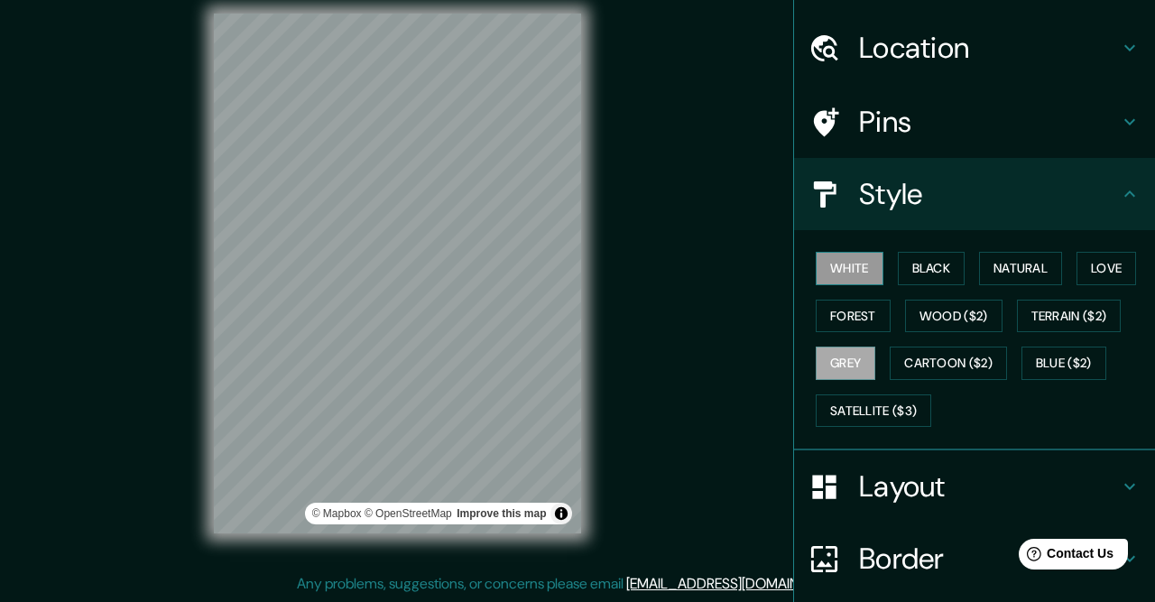
click at [855, 281] on button "White" at bounding box center [850, 268] width 68 height 33
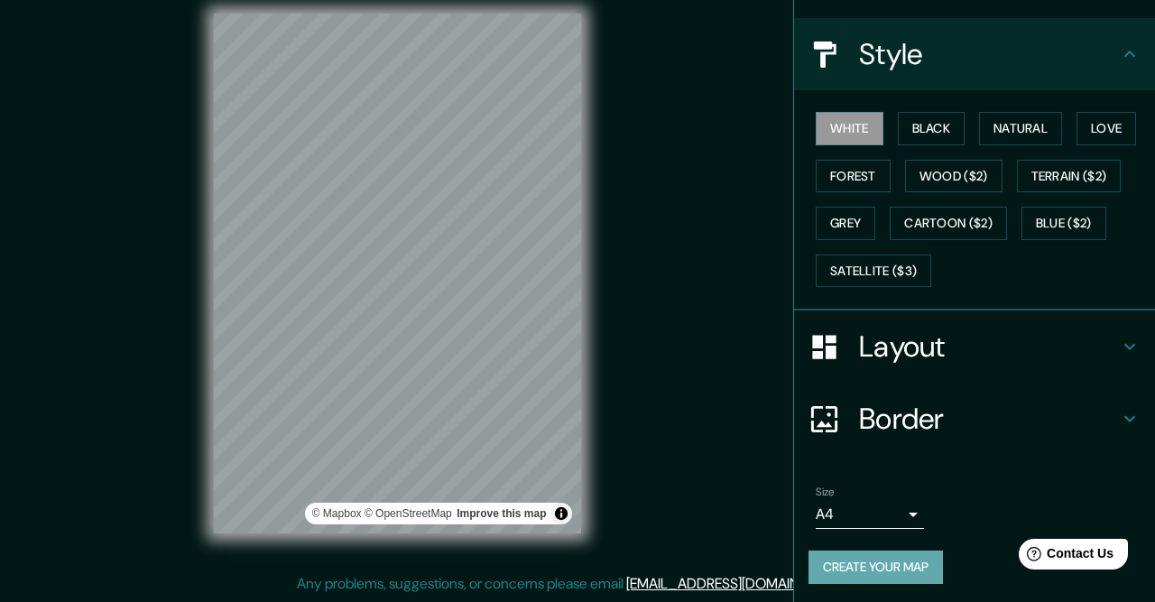
click at [883, 560] on button "Create your map" at bounding box center [876, 567] width 135 height 33
click at [877, 563] on div "Create your map" at bounding box center [975, 567] width 332 height 33
click at [877, 563] on button "Create your map" at bounding box center [876, 567] width 135 height 33
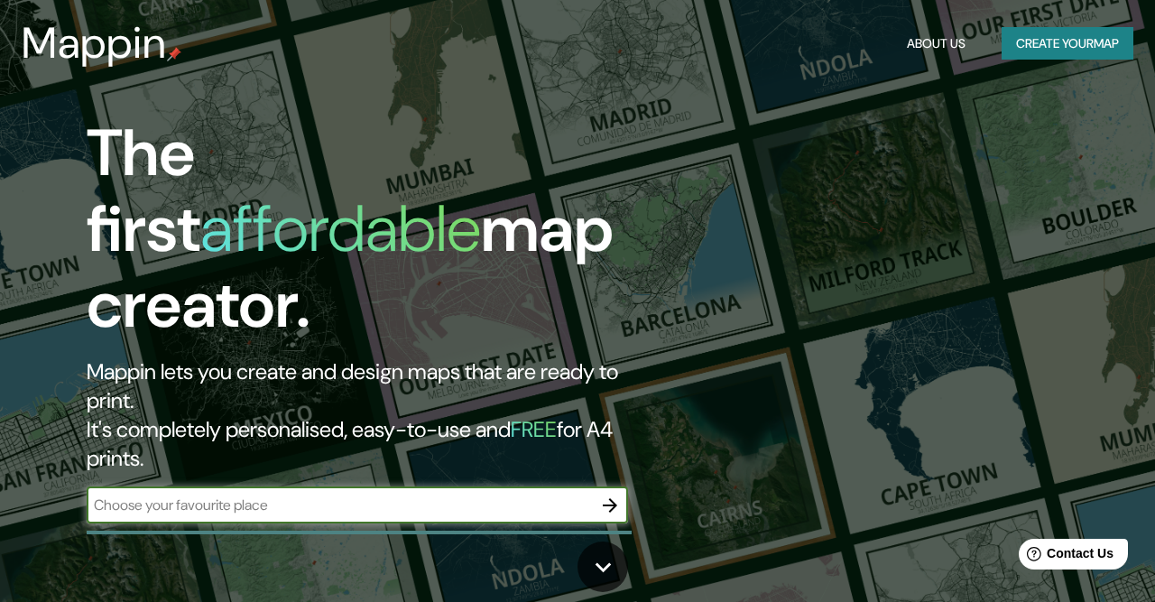
click at [525, 495] on input "text" at bounding box center [340, 505] width 506 height 21
type input "cordoba [GEOGRAPHIC_DATA]"
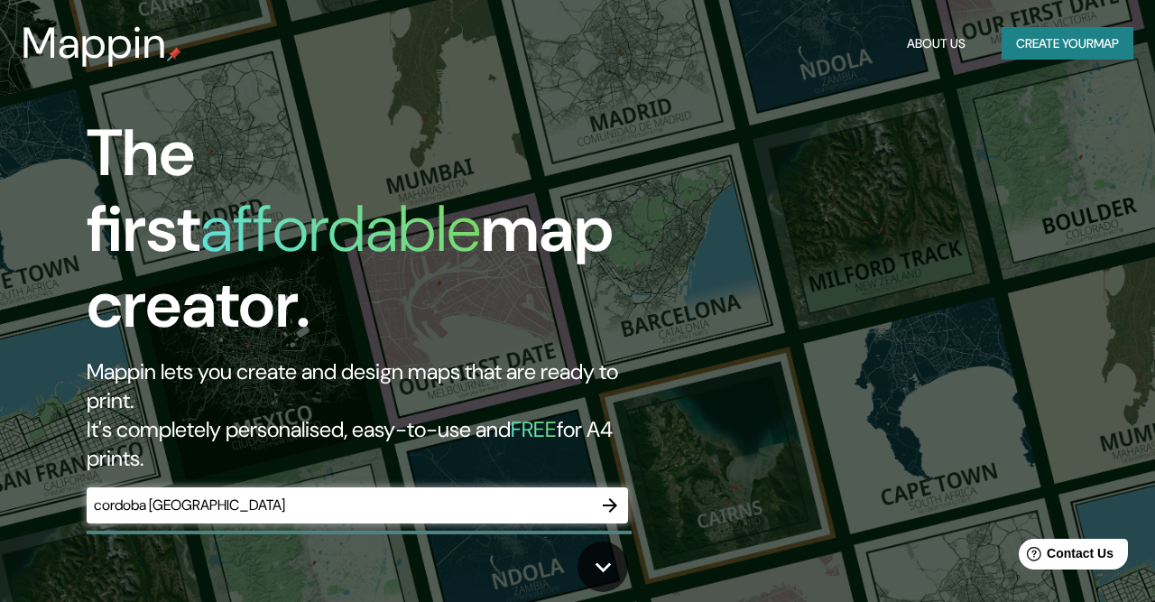
click at [609, 495] on icon "button" at bounding box center [610, 506] width 22 height 22
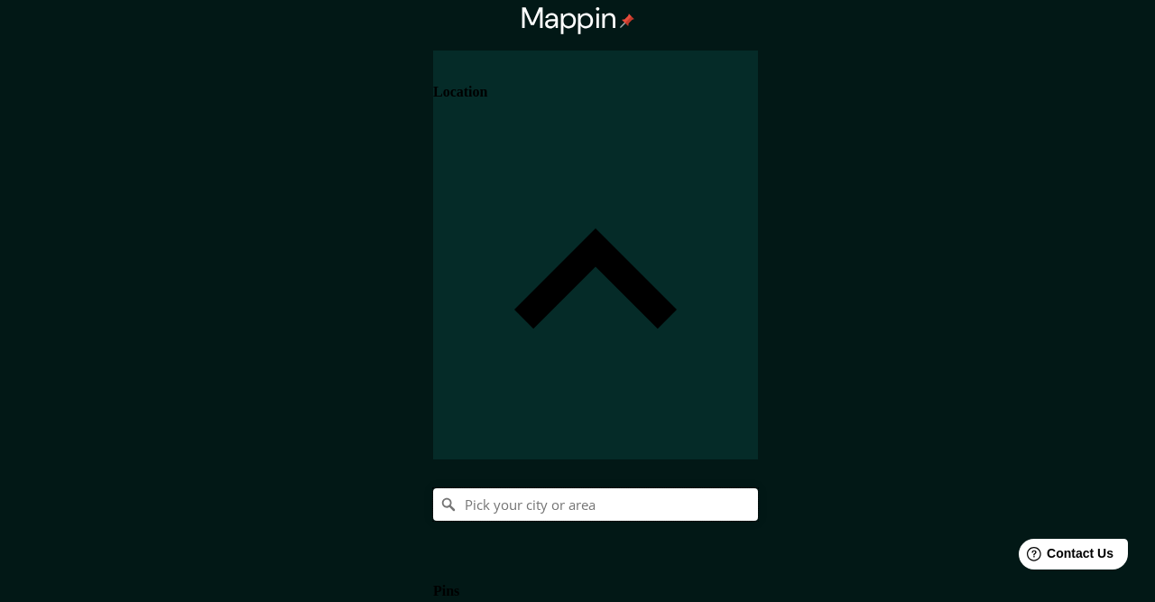
click at [758, 488] on input "Pick your city or area" at bounding box center [595, 504] width 325 height 32
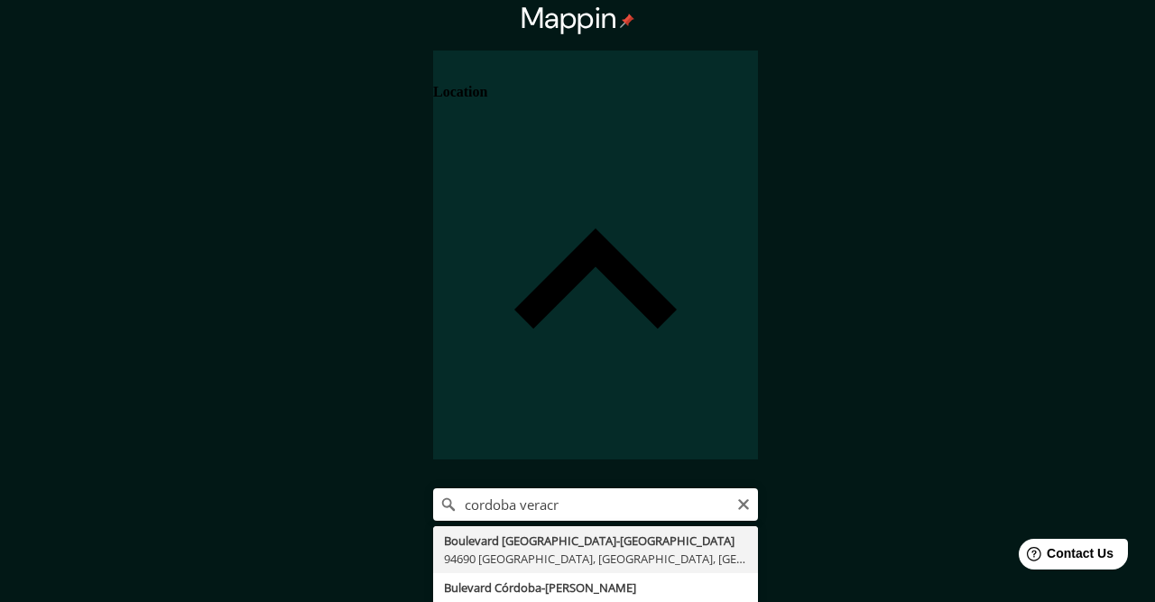
type input "[GEOGRAPHIC_DATA], [GEOGRAPHIC_DATA], [GEOGRAPHIC_DATA]"
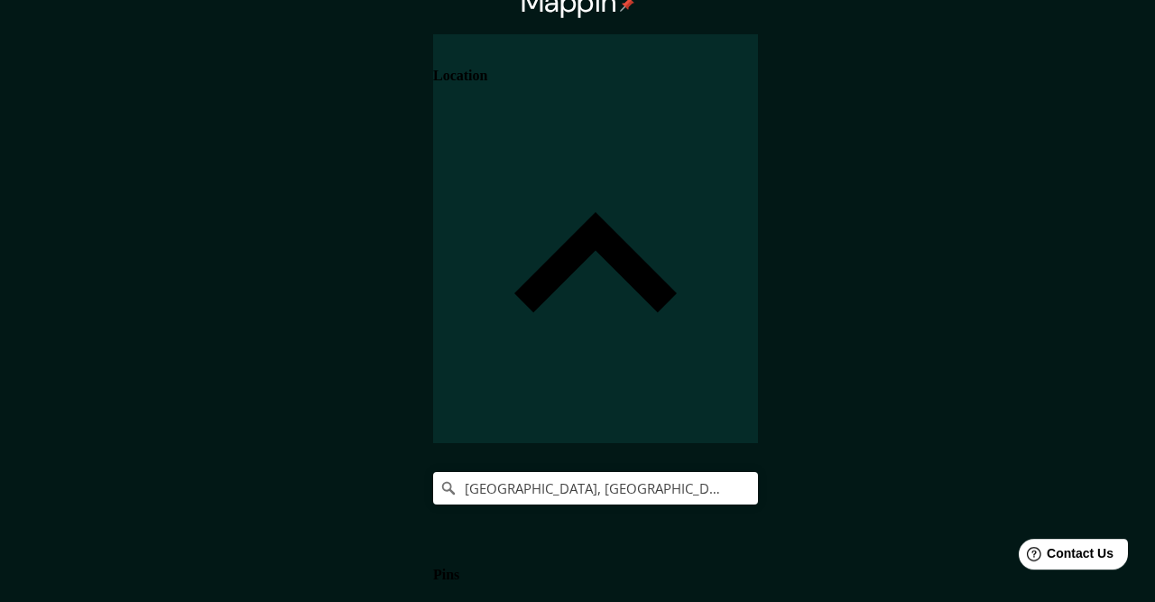
scroll to position [26, 0]
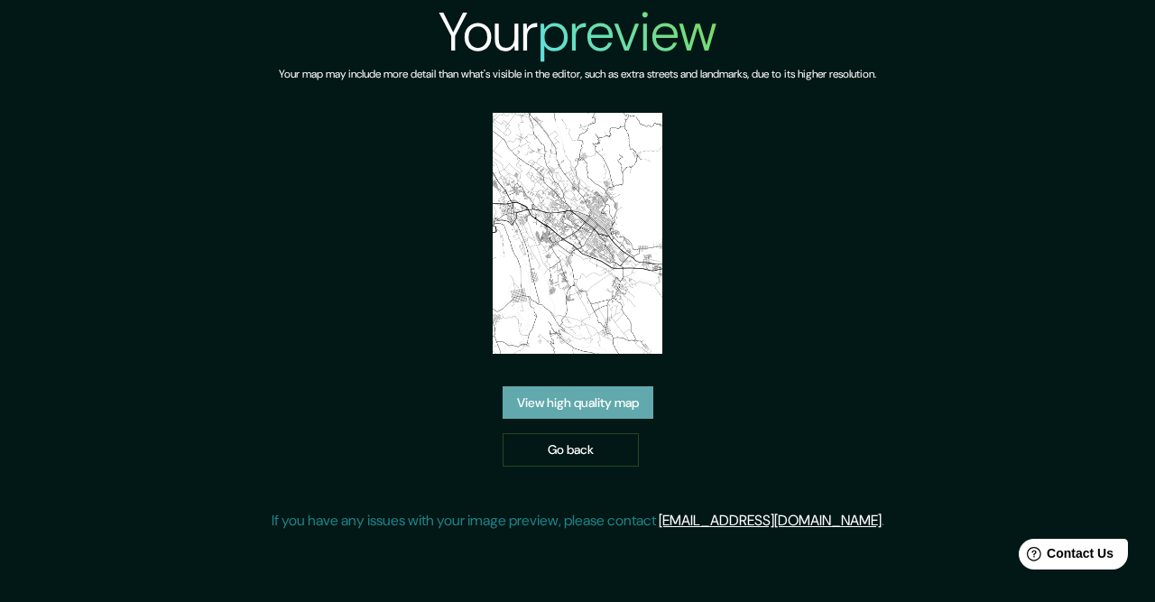
click at [582, 402] on link "View high quality map" at bounding box center [578, 402] width 151 height 33
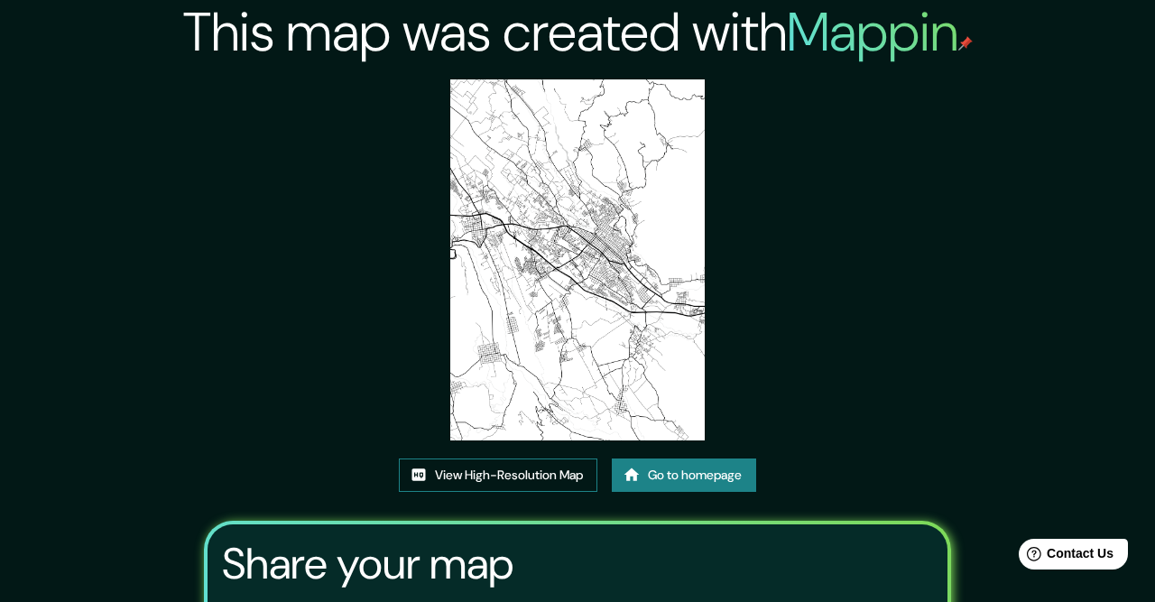
click at [544, 476] on link "View High-Resolution Map" at bounding box center [498, 475] width 199 height 33
